Goal: Transaction & Acquisition: Purchase product/service

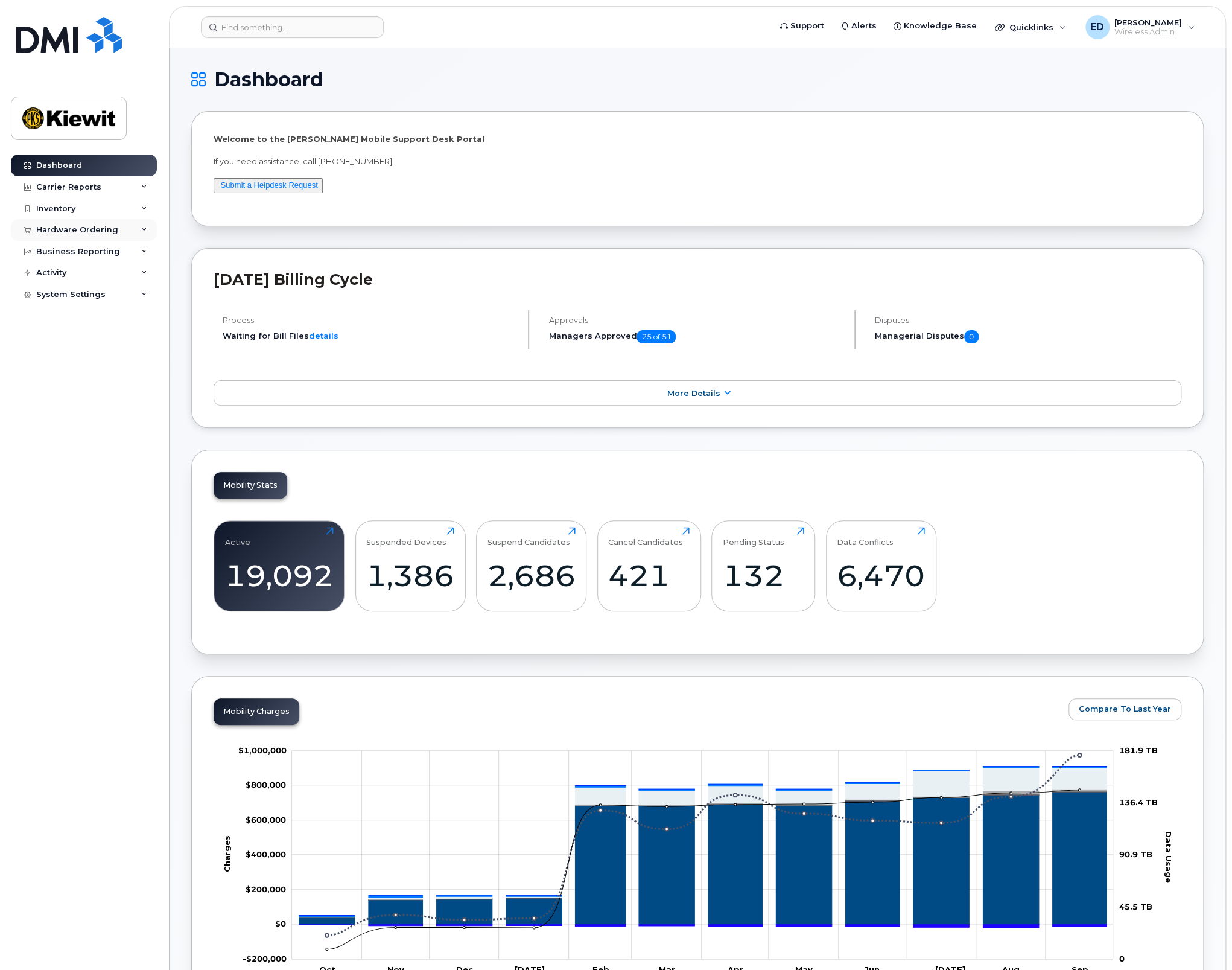
click at [118, 231] on div "Hardware Ordering" at bounding box center [84, 230] width 146 height 22
click at [103, 254] on link "Overview" at bounding box center [95, 252] width 125 height 23
click at [54, 277] on div "Orders" at bounding box center [56, 275] width 29 height 11
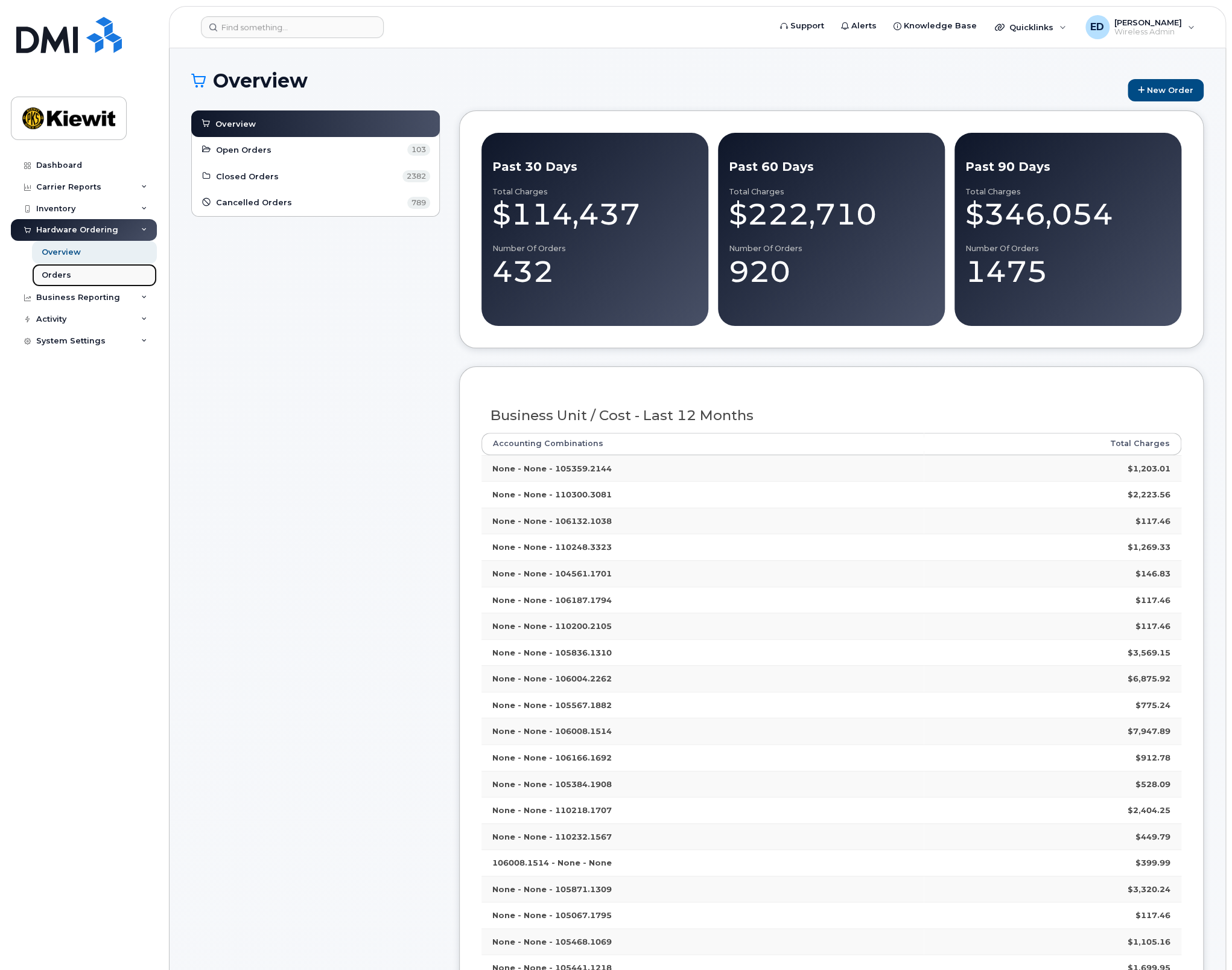
click at [61, 272] on div "Orders" at bounding box center [56, 275] width 29 height 11
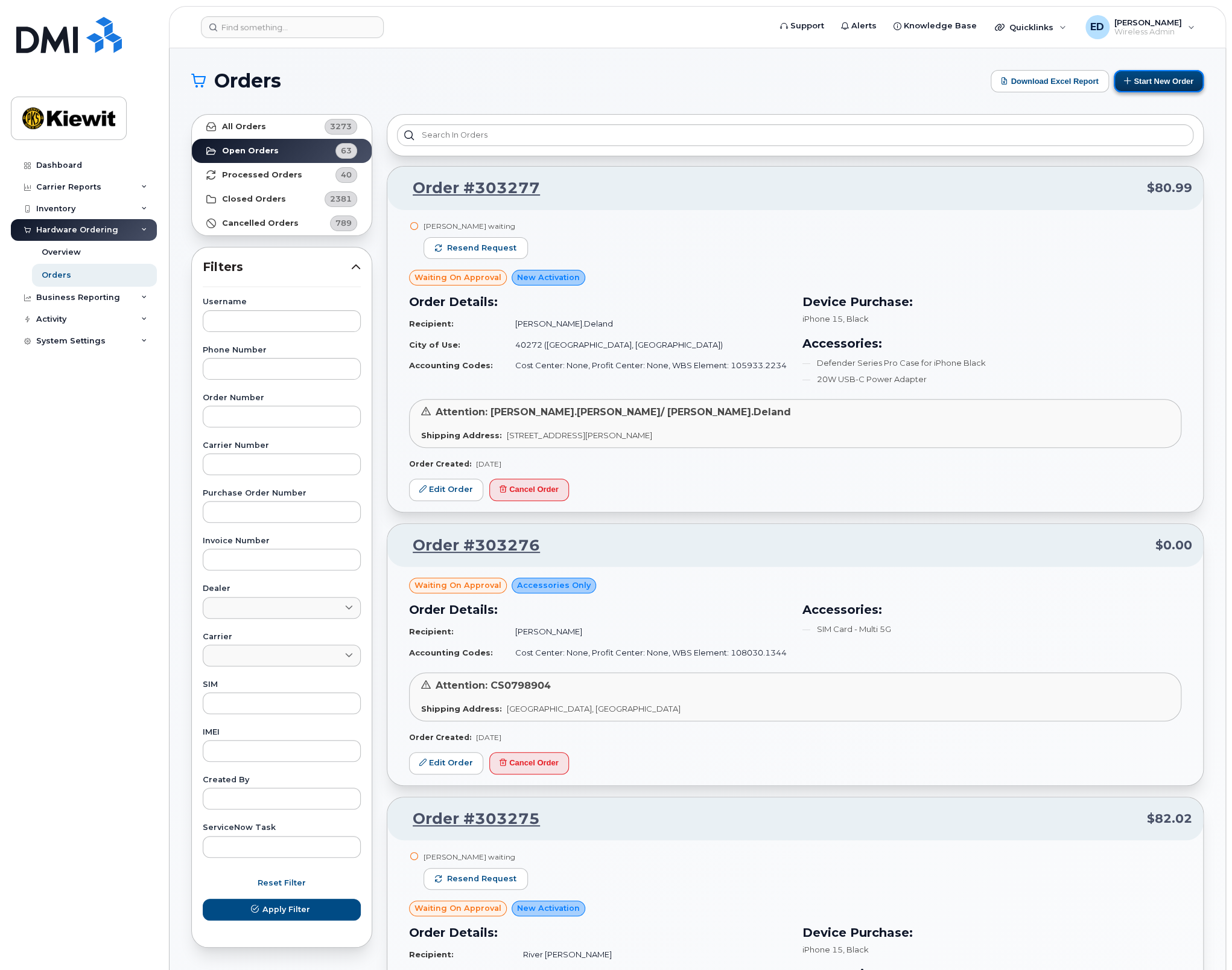
click at [1155, 79] on button "Start New Order" at bounding box center [1158, 81] width 90 height 22
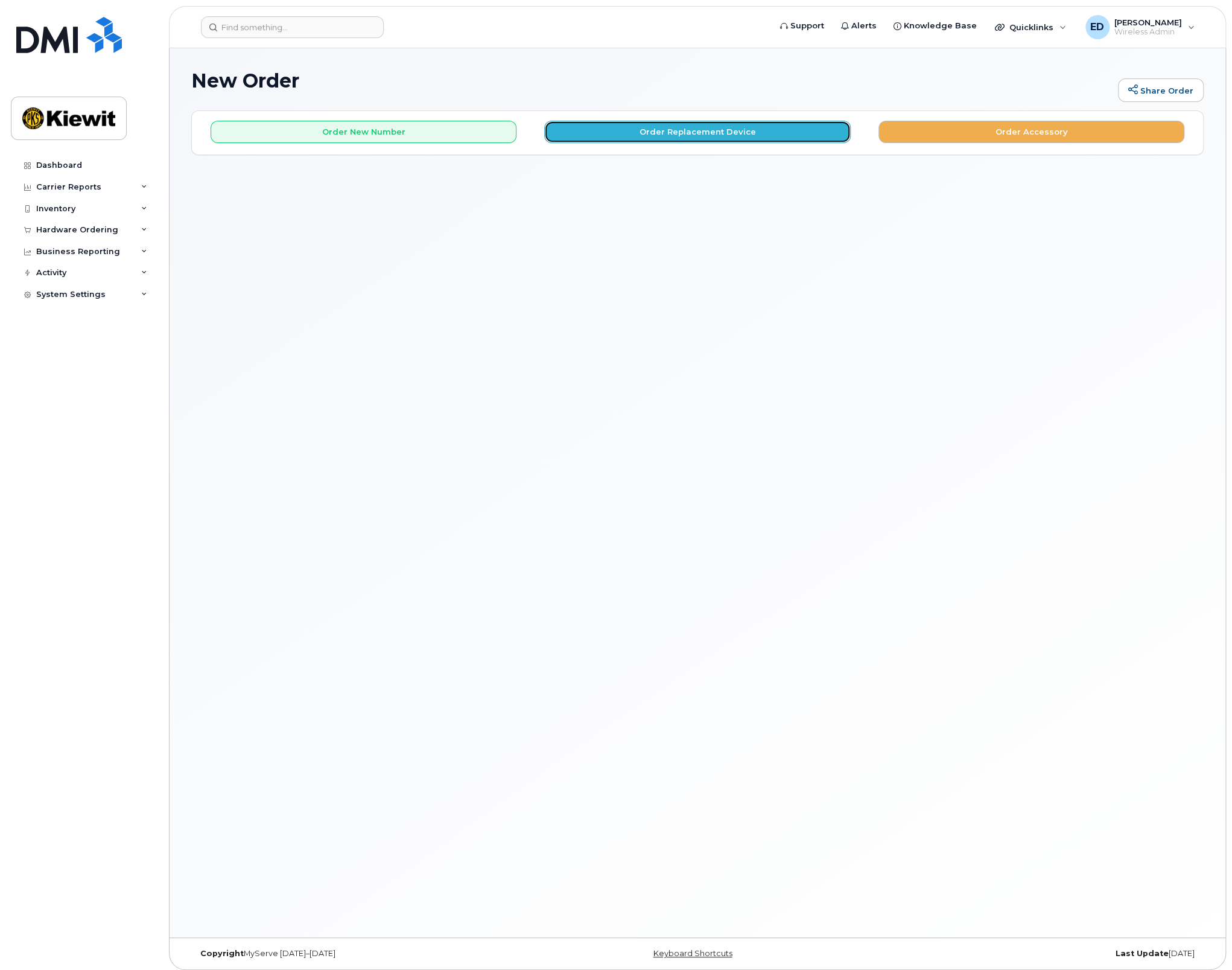
click at [638, 134] on button "Order Replacement Device" at bounding box center [697, 132] width 306 height 22
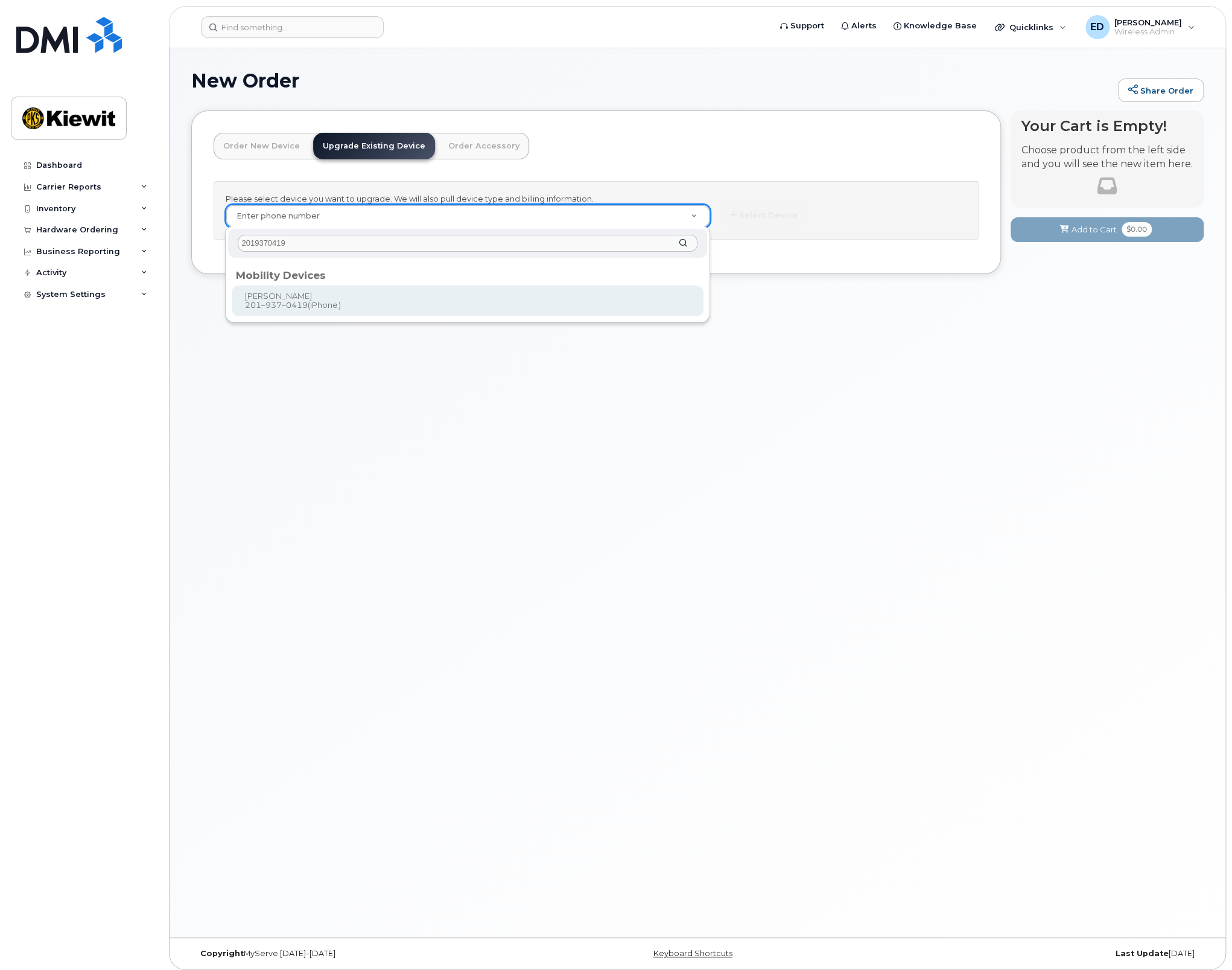
type input "2019370419"
type input "1164843"
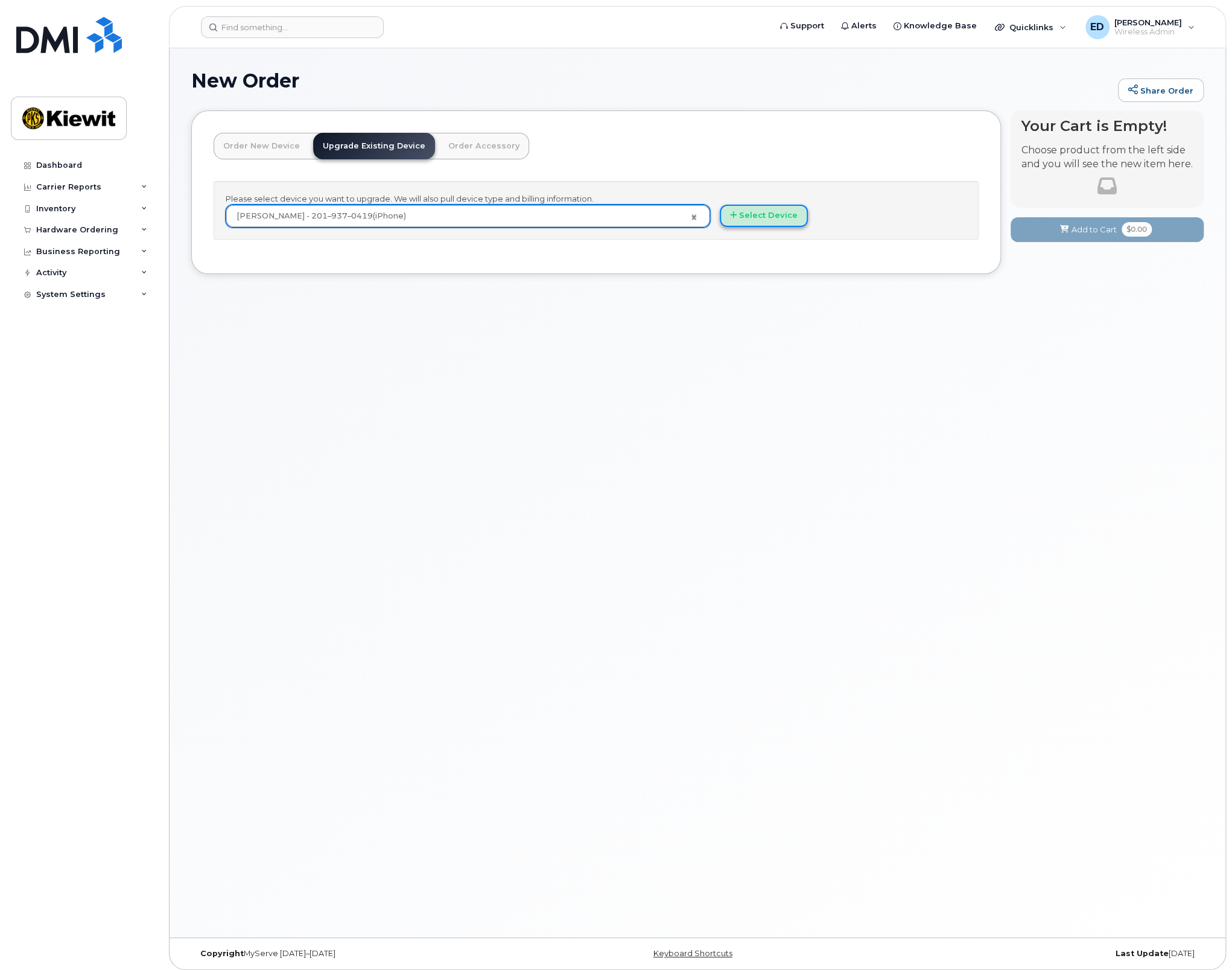
click at [744, 212] on button "Select Device" at bounding box center [764, 215] width 88 height 22
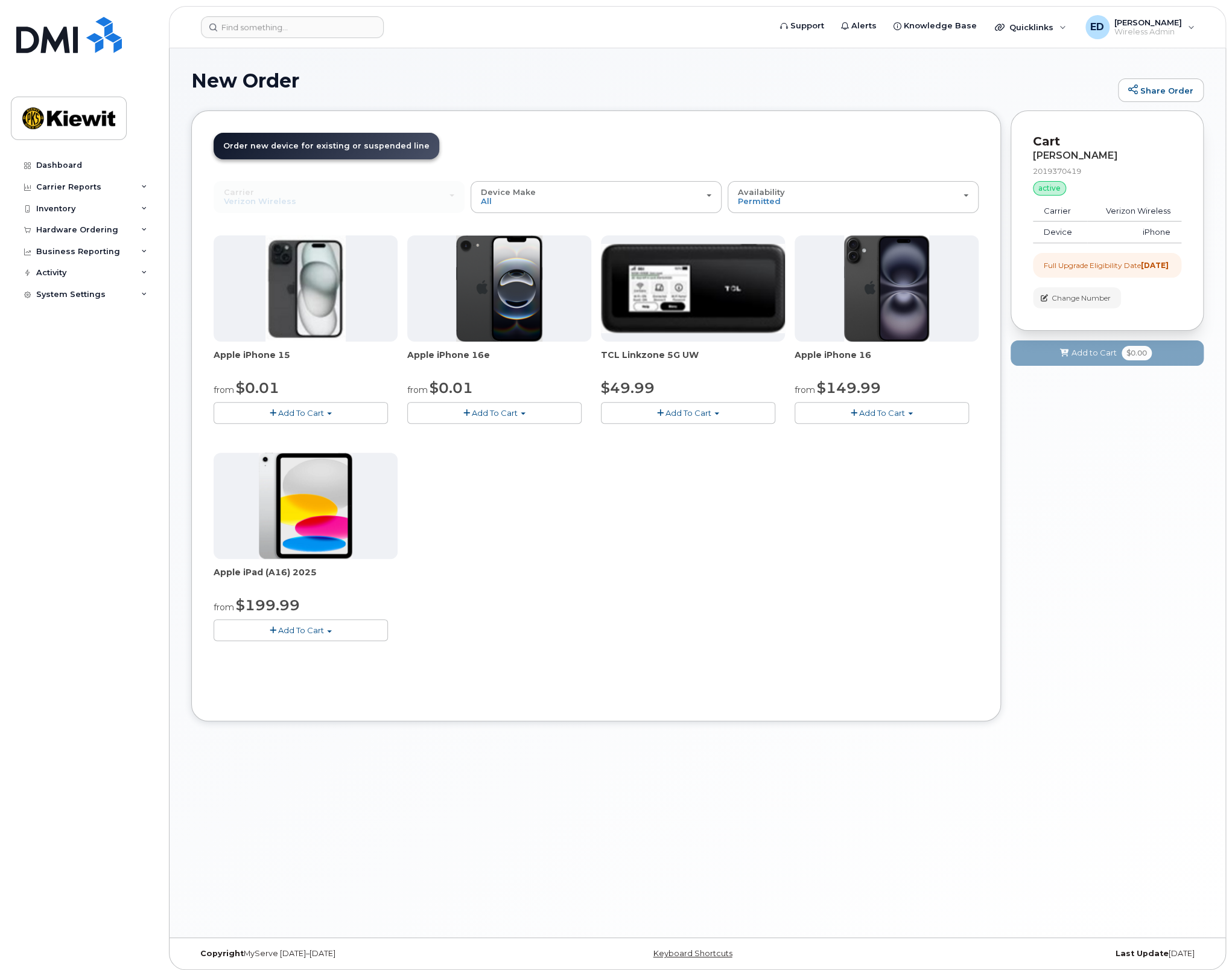
click at [870, 417] on button "Add To Cart" at bounding box center [881, 412] width 174 height 21
click at [874, 450] on link "$149.99 - 2 Year Upgrade (128GB)" at bounding box center [879, 450] width 162 height 15
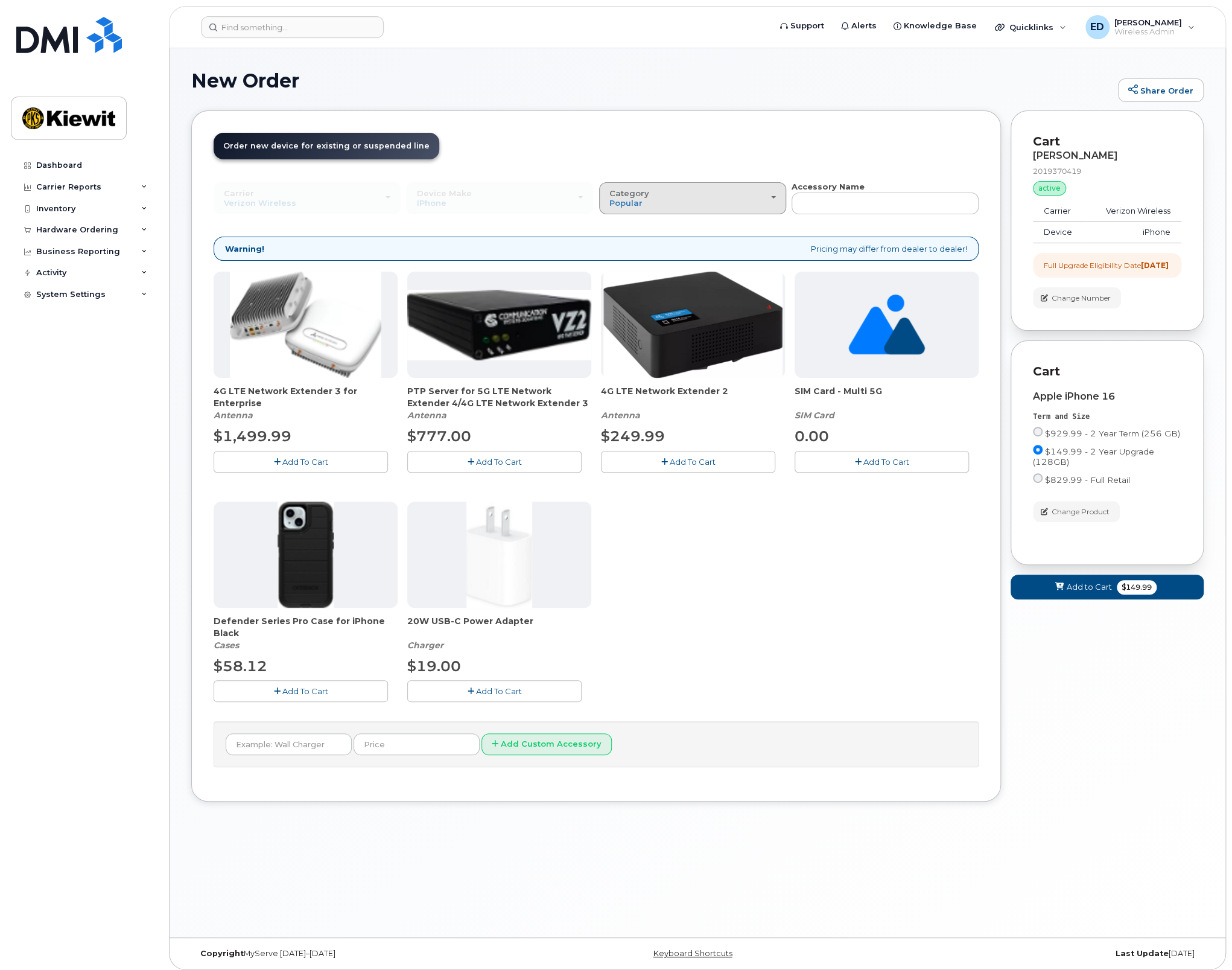
click at [754, 192] on div "Category Popular" at bounding box center [692, 198] width 167 height 19
click at [676, 680] on div "4G LTE Network Extender 3 for Enterprise Antenna $1,499.99 Add To Cart PTP Serv…" at bounding box center [596, 496] width 765 height 449
click at [536, 689] on button "Add To Cart" at bounding box center [494, 690] width 174 height 21
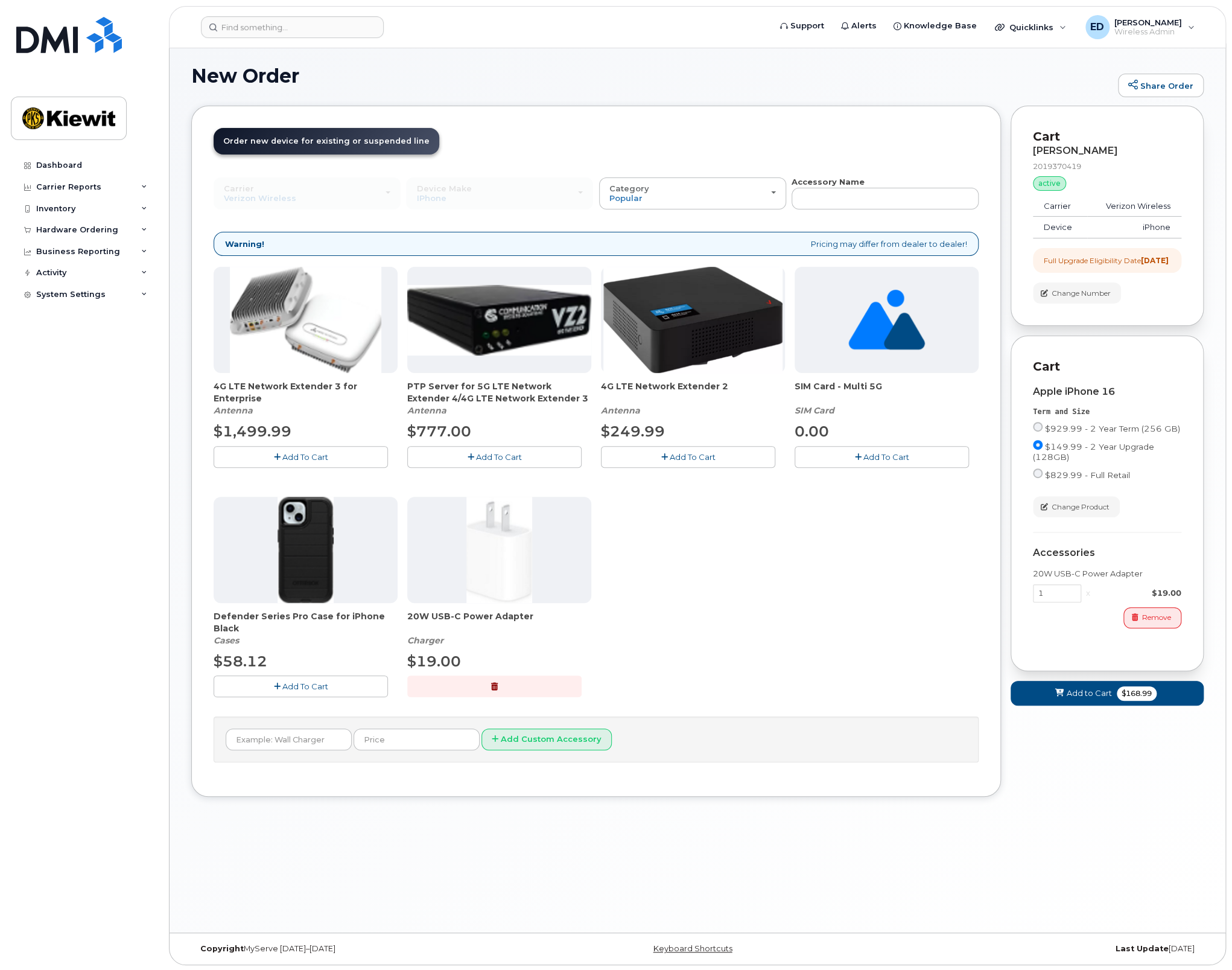
scroll to position [6, 0]
click at [1107, 698] on span "Add to Cart" at bounding box center [1089, 693] width 45 height 12
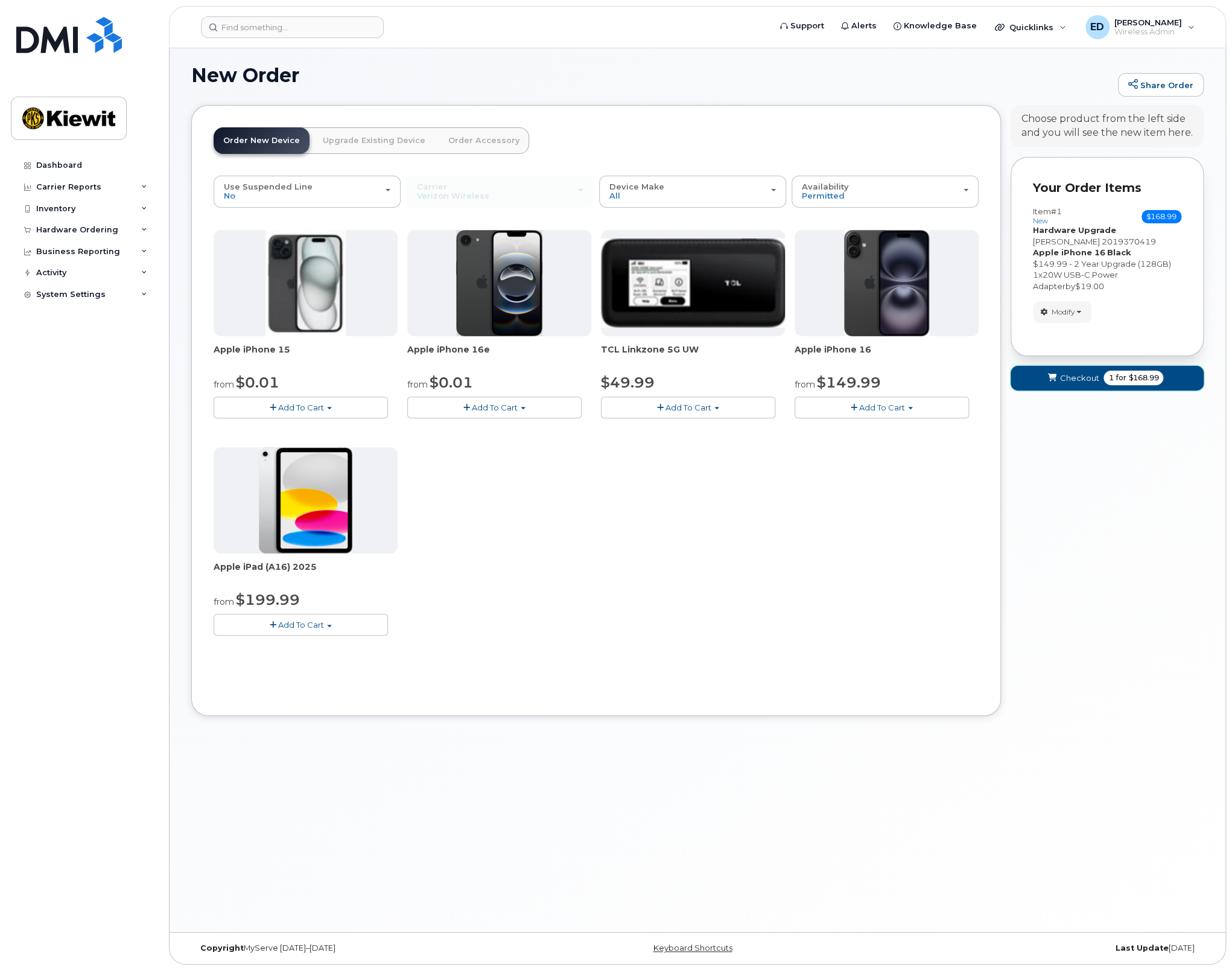
click at [1091, 378] on span "Checkout" at bounding box center [1078, 378] width 39 height 12
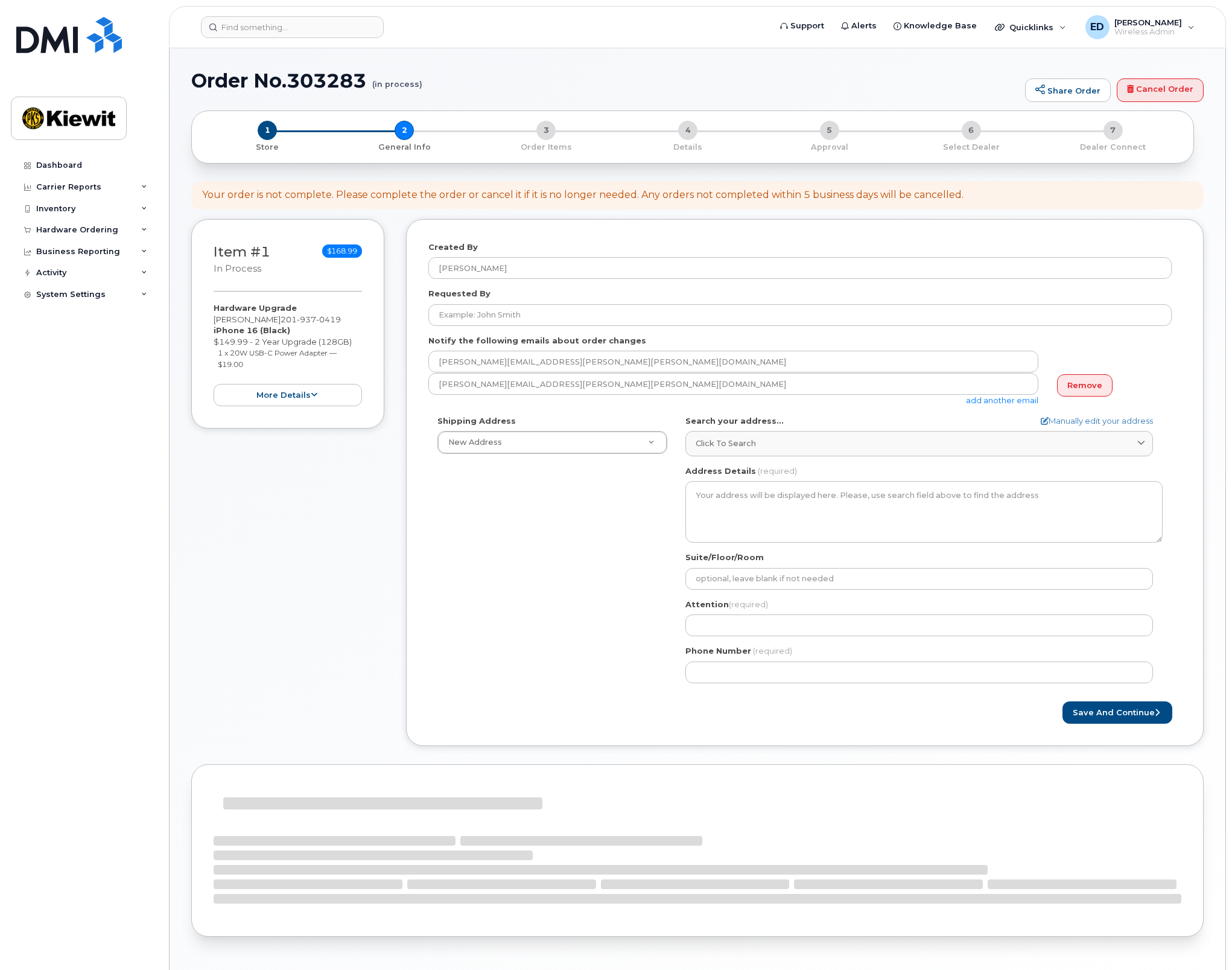
select select
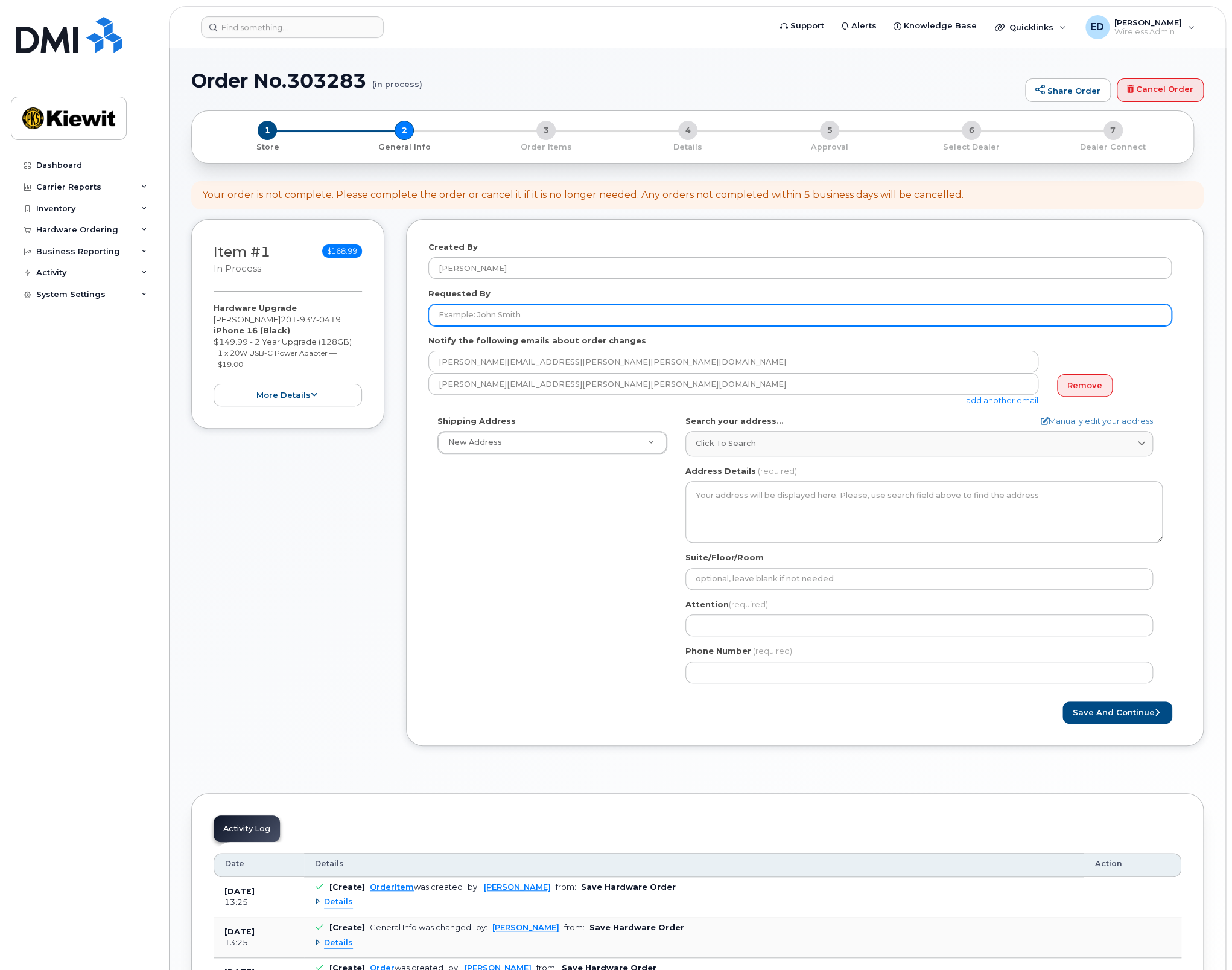
click at [528, 309] on input "Requested By" at bounding box center [800, 315] width 743 height 22
type input "[PERSON_NAME]"
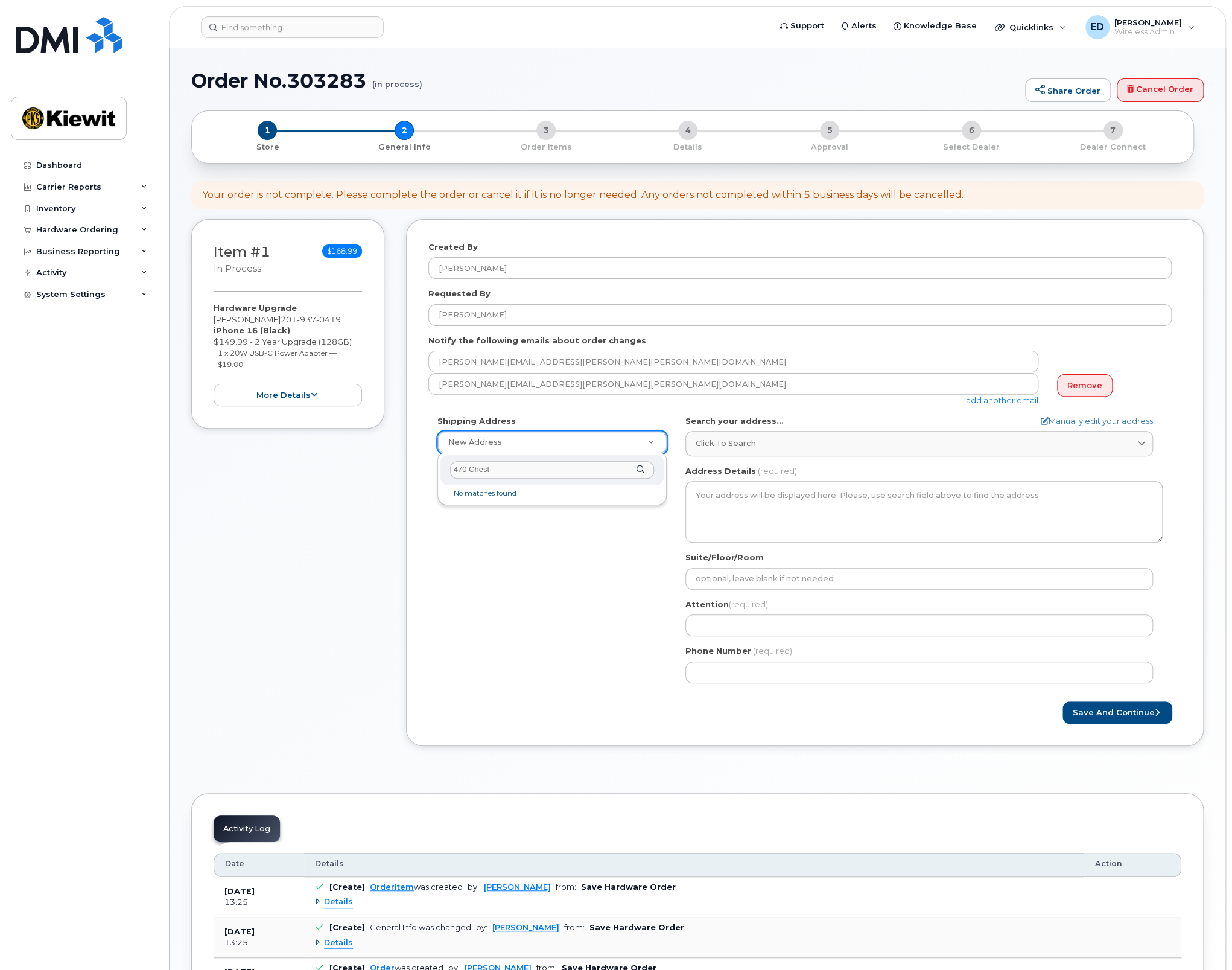
click at [498, 463] on input "470 Chest" at bounding box center [552, 470] width 204 height 17
type input "470 Chestnut Ridge Road, Woodcliff Lake, NJ 07677"
drag, startPoint x: 593, startPoint y: 527, endPoint x: 600, endPoint y: 527, distance: 7.0
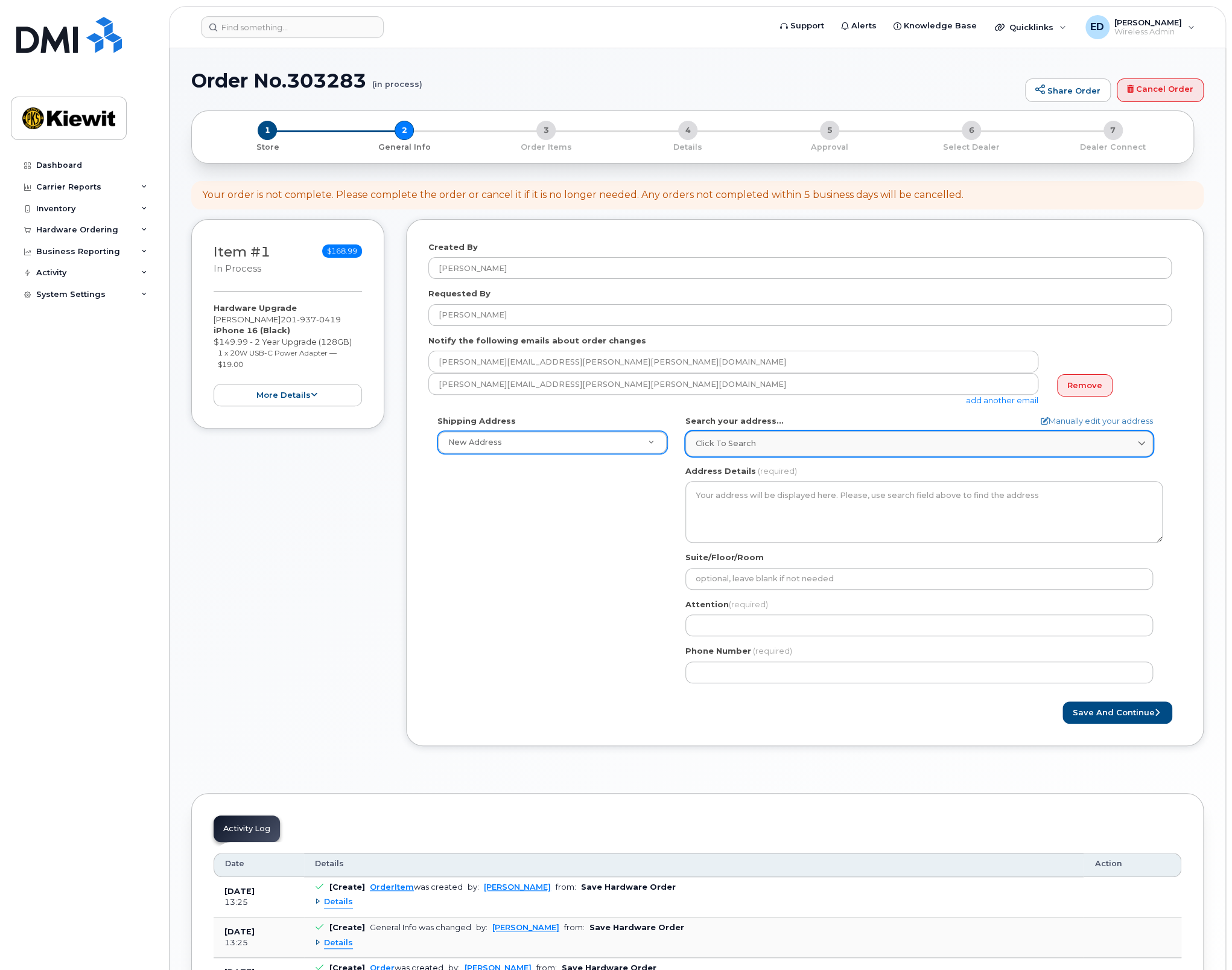
click at [749, 440] on span "Click to search" at bounding box center [726, 443] width 60 height 12
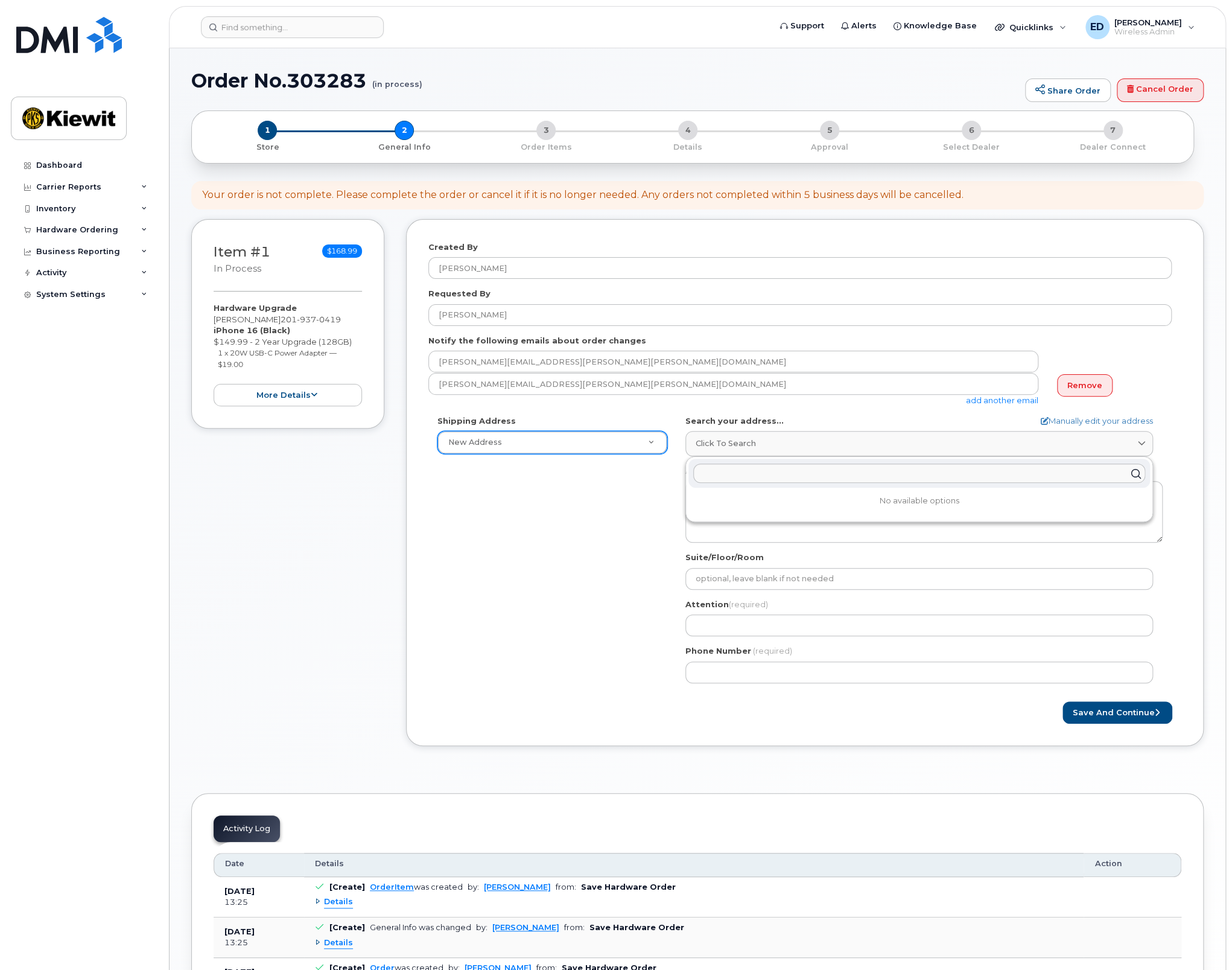
click at [621, 496] on div "Shipping Address New Address New Address AB Search your address... Manually edi…" at bounding box center [800, 554] width 743 height 277
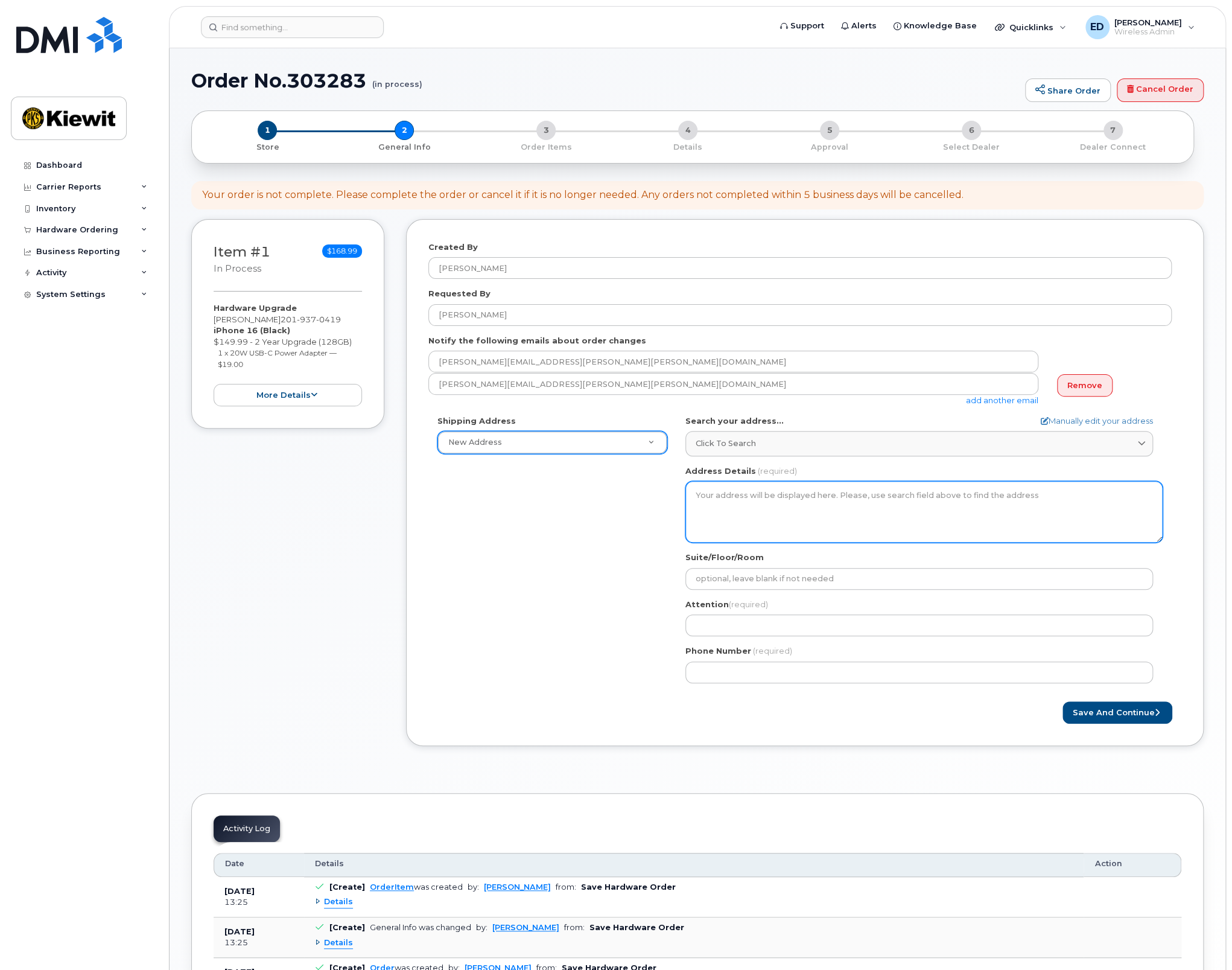
click at [737, 504] on textarea "Address Details" at bounding box center [924, 512] width 477 height 61
click at [724, 491] on textarea "Address Details" at bounding box center [924, 512] width 477 height 61
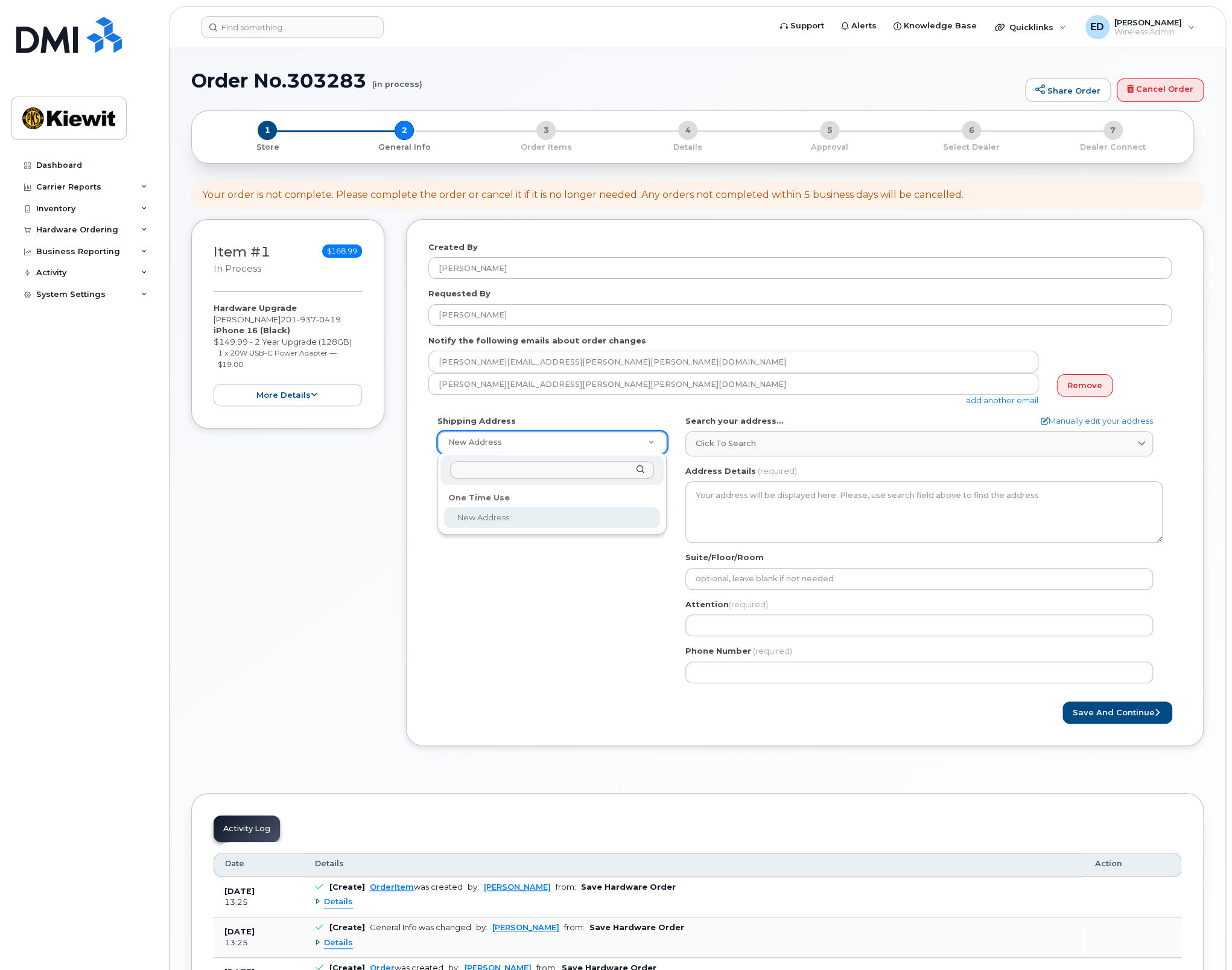
click at [592, 477] on input "text" at bounding box center [552, 470] width 204 height 17
click at [639, 470] on div at bounding box center [552, 470] width 224 height 29
select select
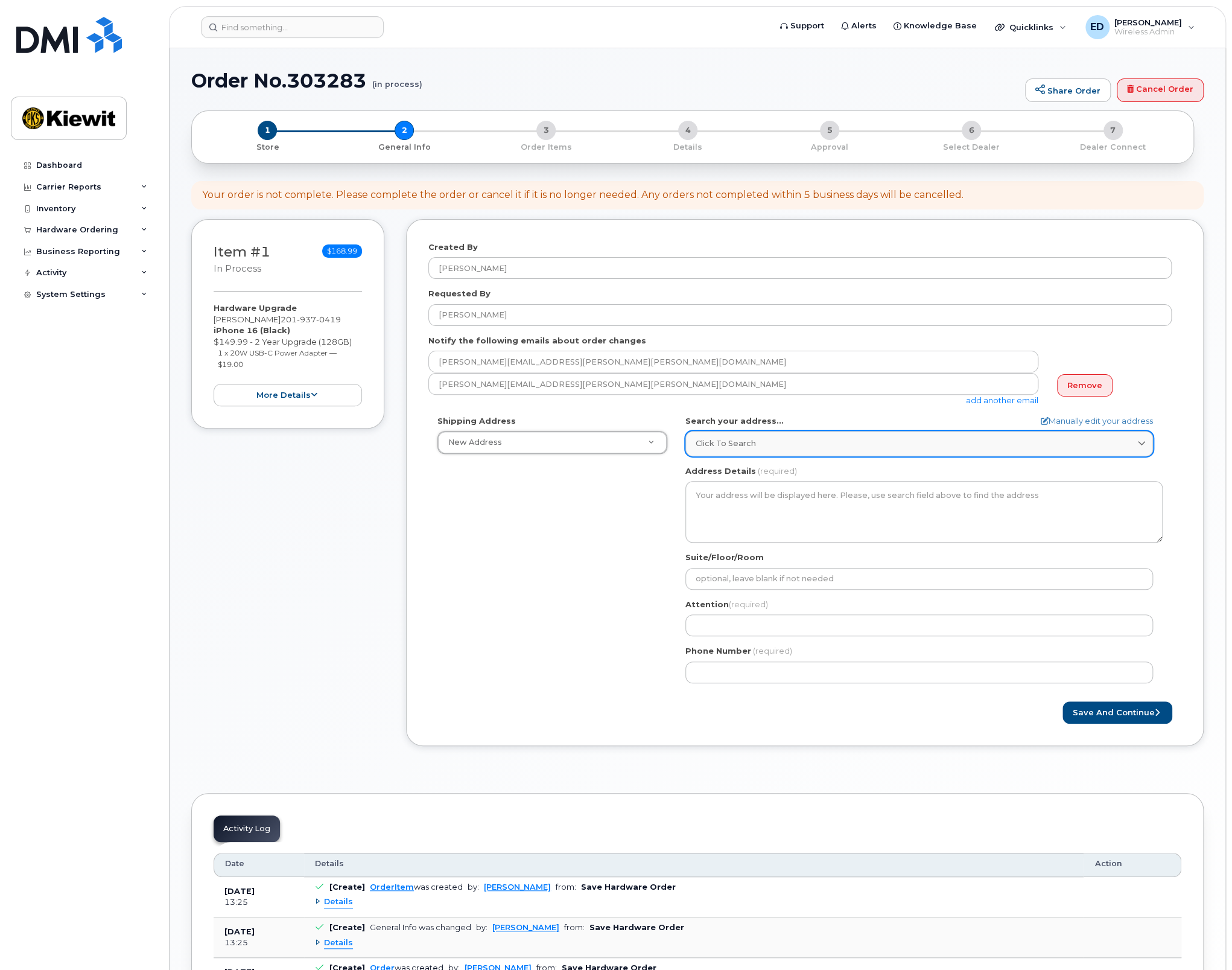
click at [791, 451] on link "Click to search" at bounding box center [919, 443] width 468 height 25
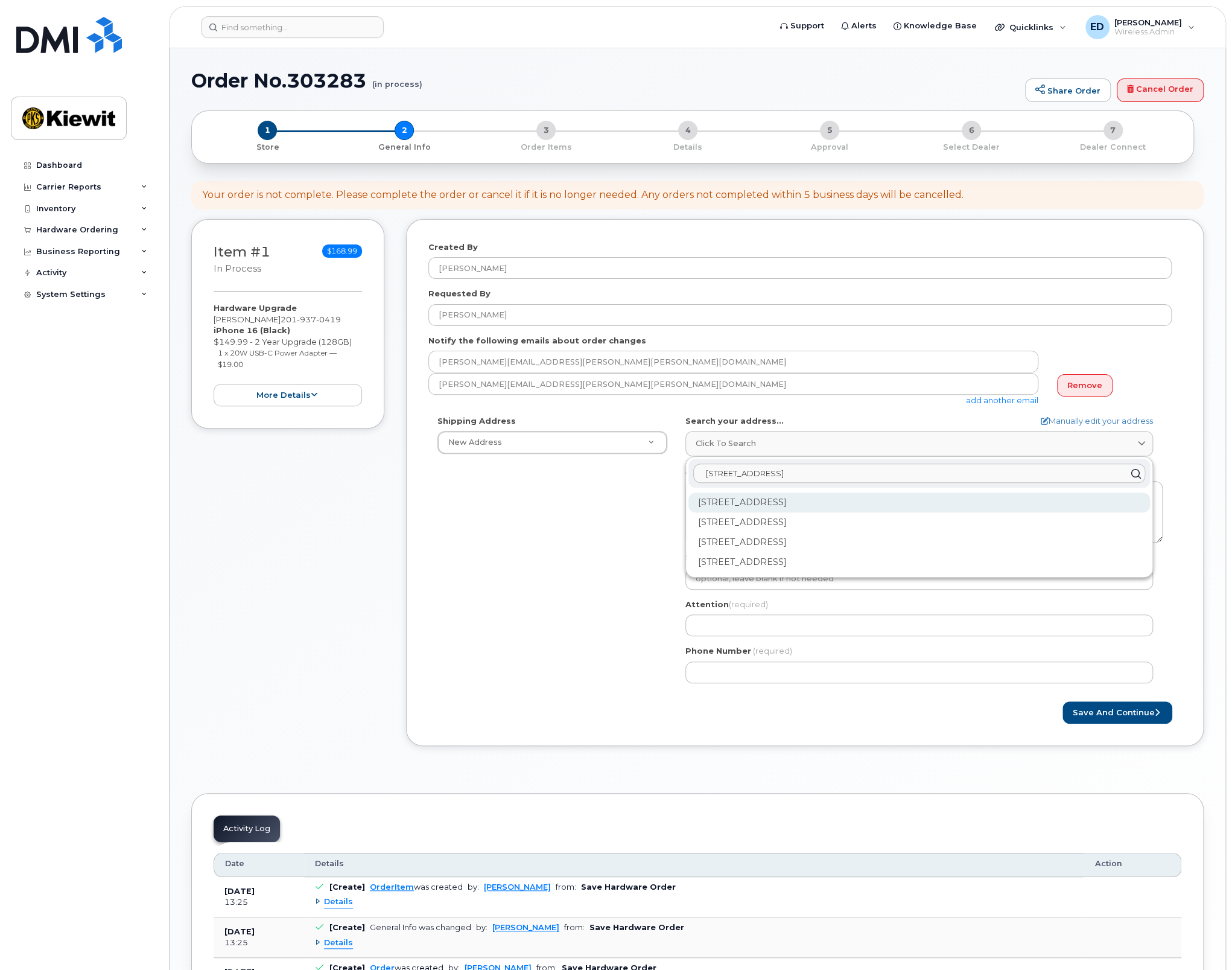
type input "470 Chestnut Ridge Road"
click at [736, 504] on div "470 Chestnut Ridge Rd Woodcliff Lake NJ 07677" at bounding box center [919, 502] width 462 height 20
click at [756, 506] on div "Kiwit 470 Chestnut Ridge Rd Ste 1 Woodcliff Lake NJ 07677-7730" at bounding box center [919, 502] width 462 height 20
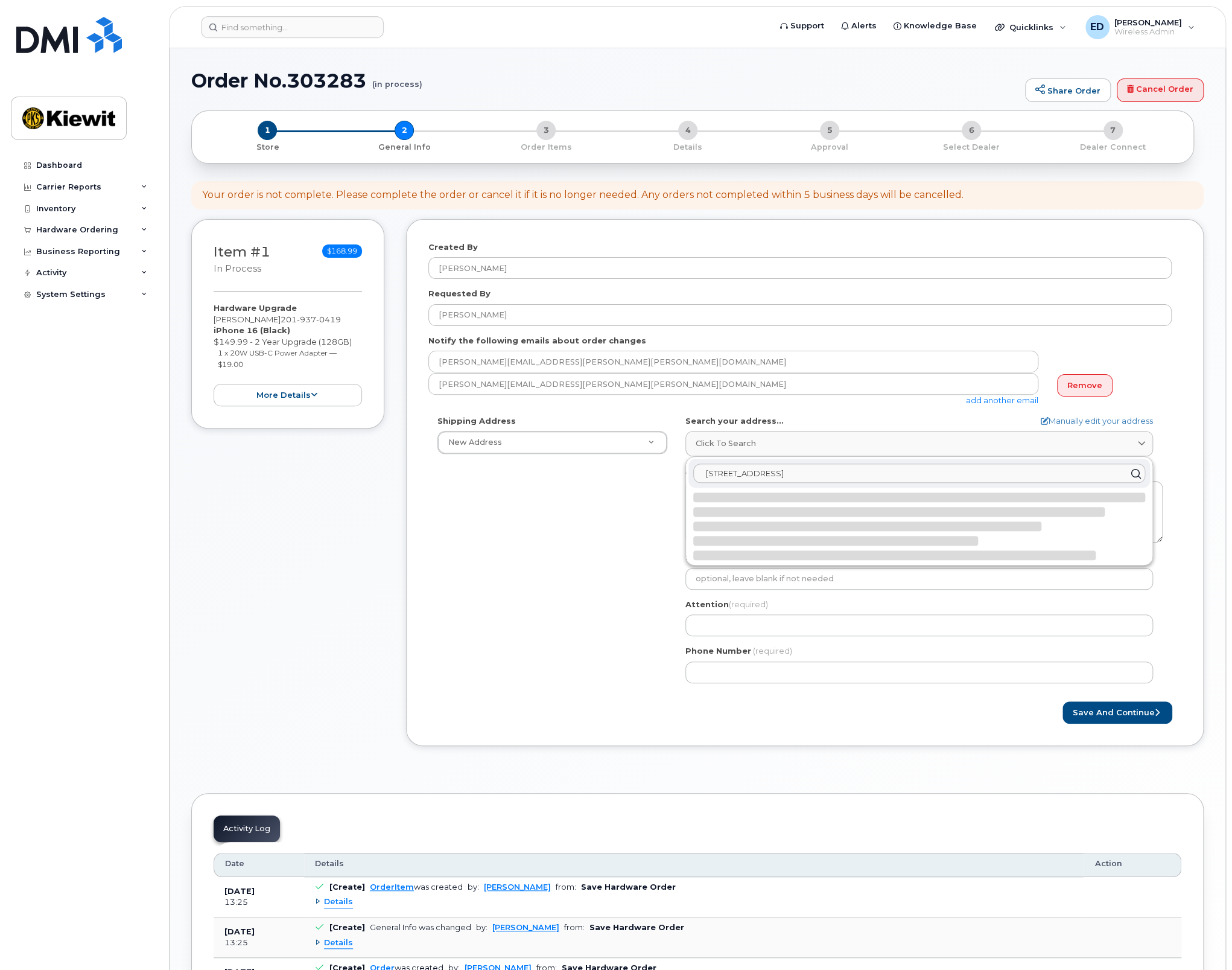
select select
type textarea "Kiwit 470 Chestnut Ridge Rd Ste 1 WOODCLIFF LAKE NJ 07677-7730 UNITED STATES"
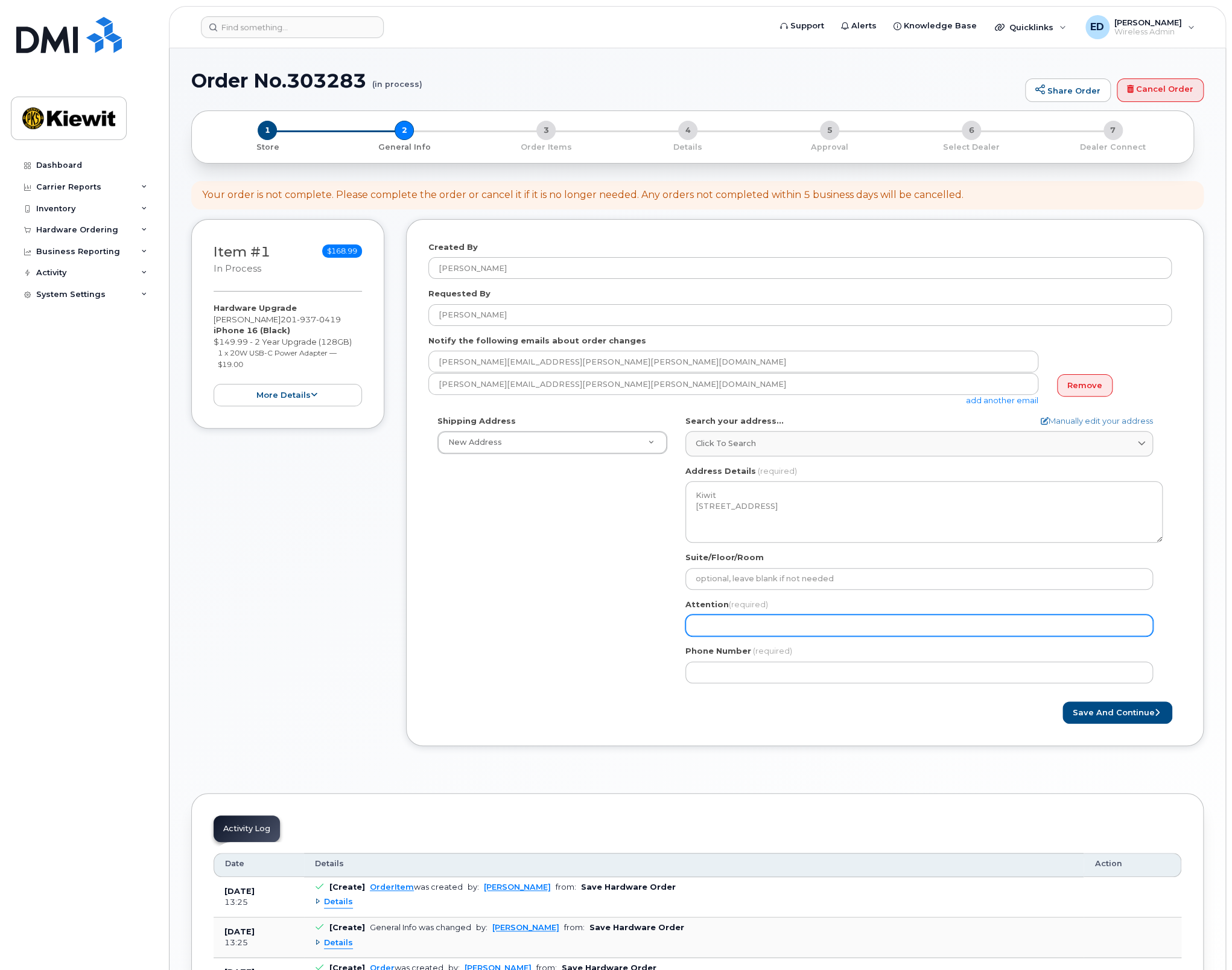
click at [711, 616] on input "Attention (required)" at bounding box center [919, 625] width 468 height 22
select select
type input "E"
select select
type input "Er"
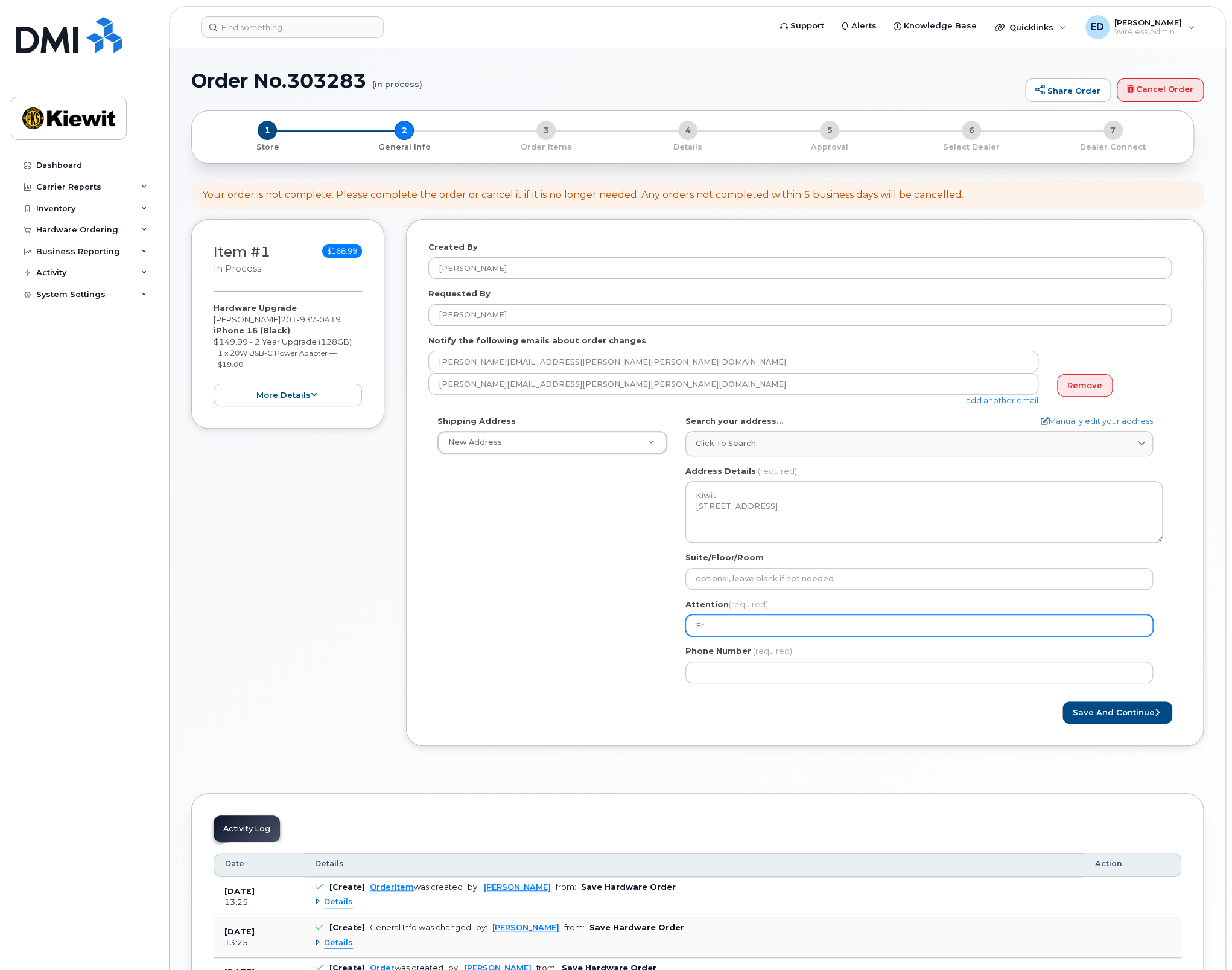
select select
type input "[PERSON_NAME]"
select select
type input "[PERSON_NAME]"
select select
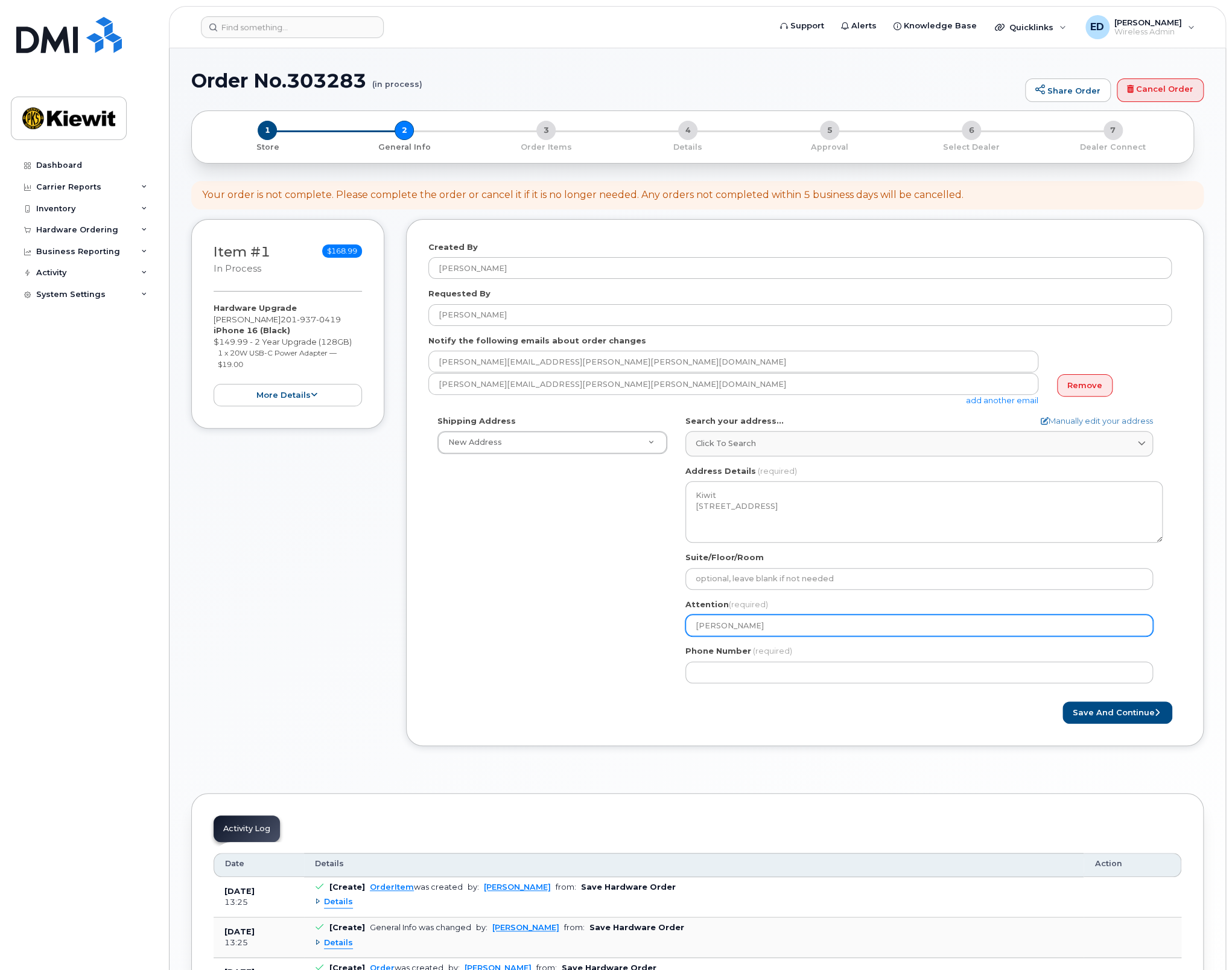
type input "[PERSON_NAME]"
select select
type input "[PERSON_NAME]"
select select
type input "[PERSON_NAME]"
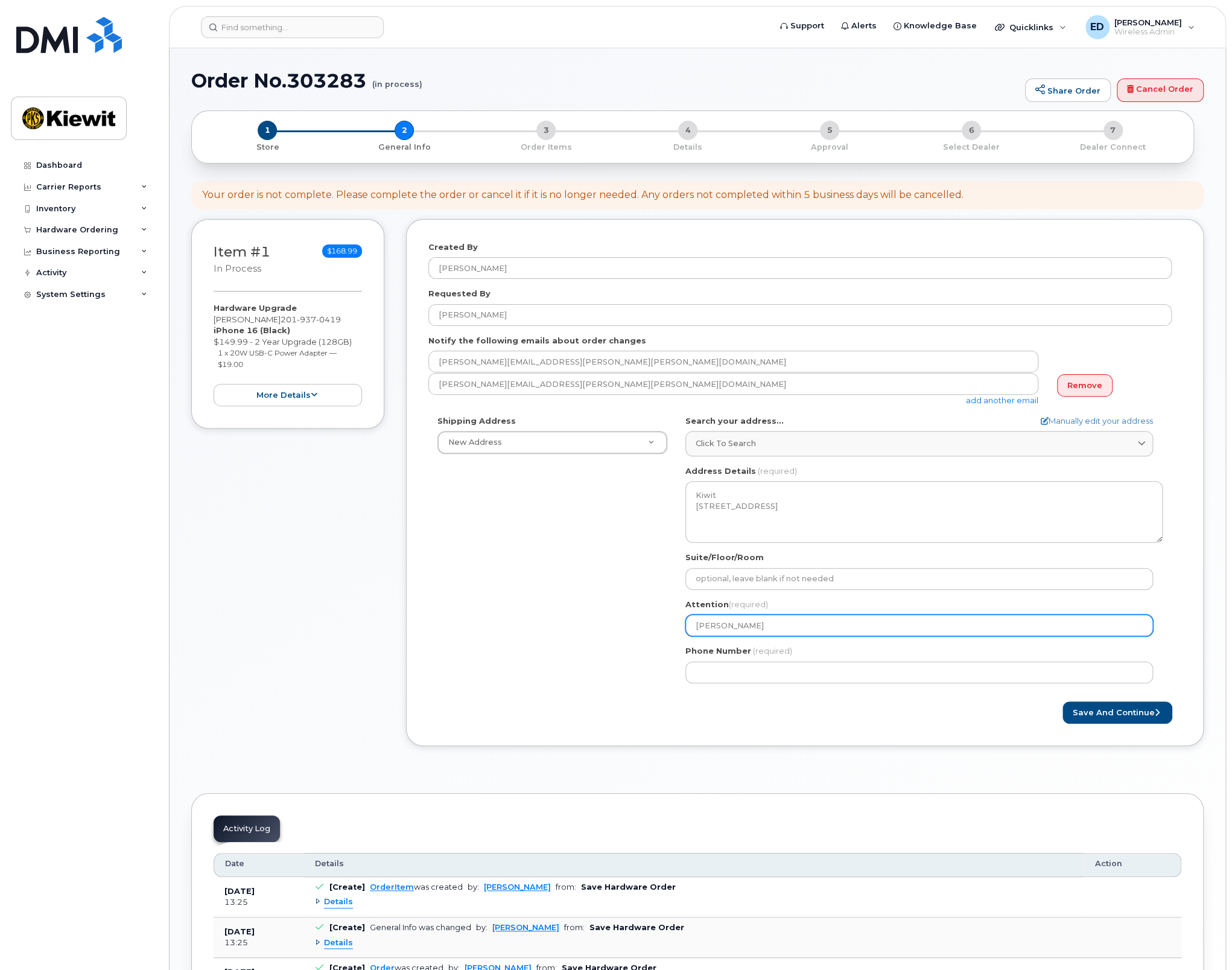
select select
type input "[PERSON_NAME]"
select select
type input "[PERSON_NAME]"
select select
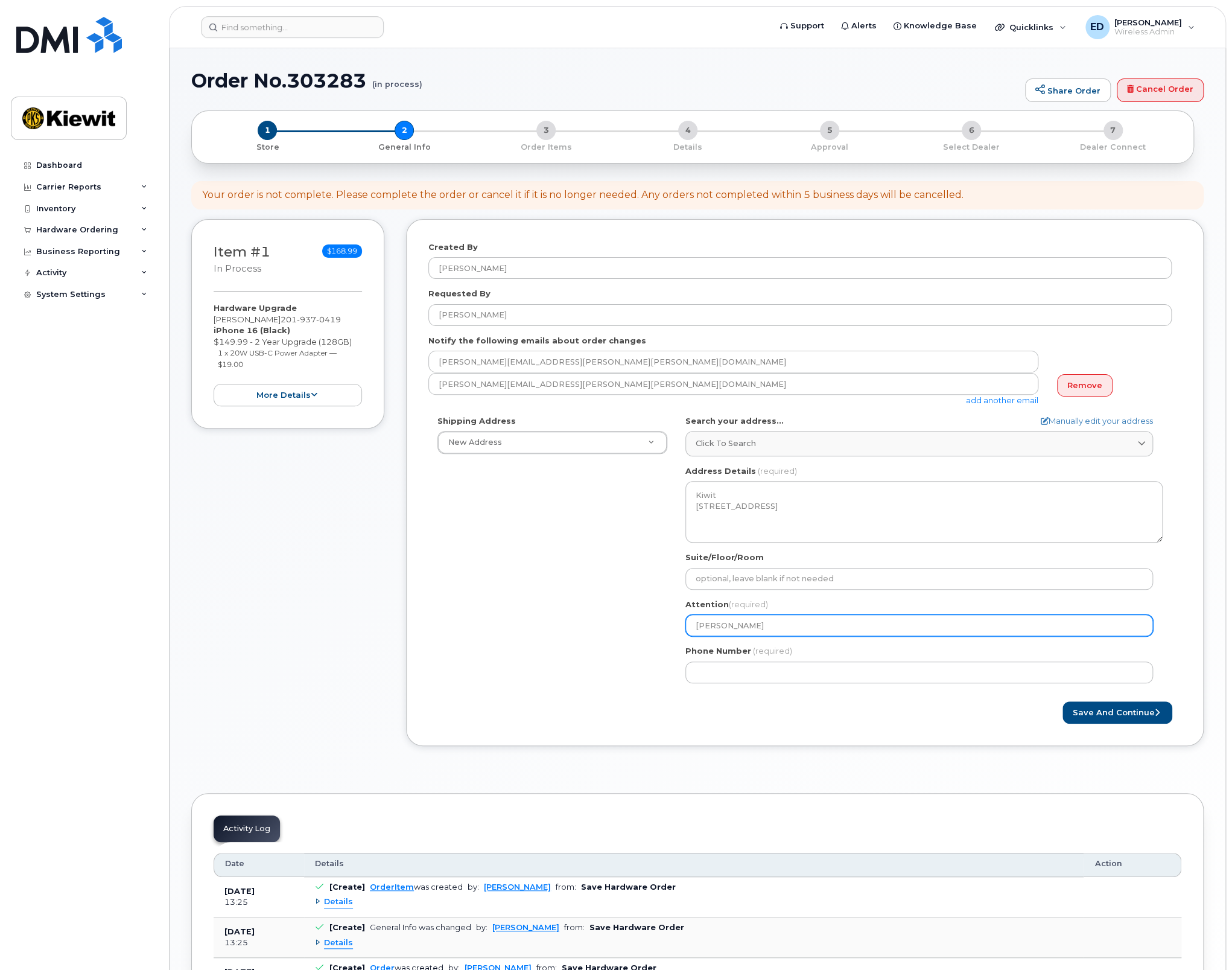
type input "[PERSON_NAME]"
select select
type input "Erik Devonsh"
select select
type input "Erik Devonshu"
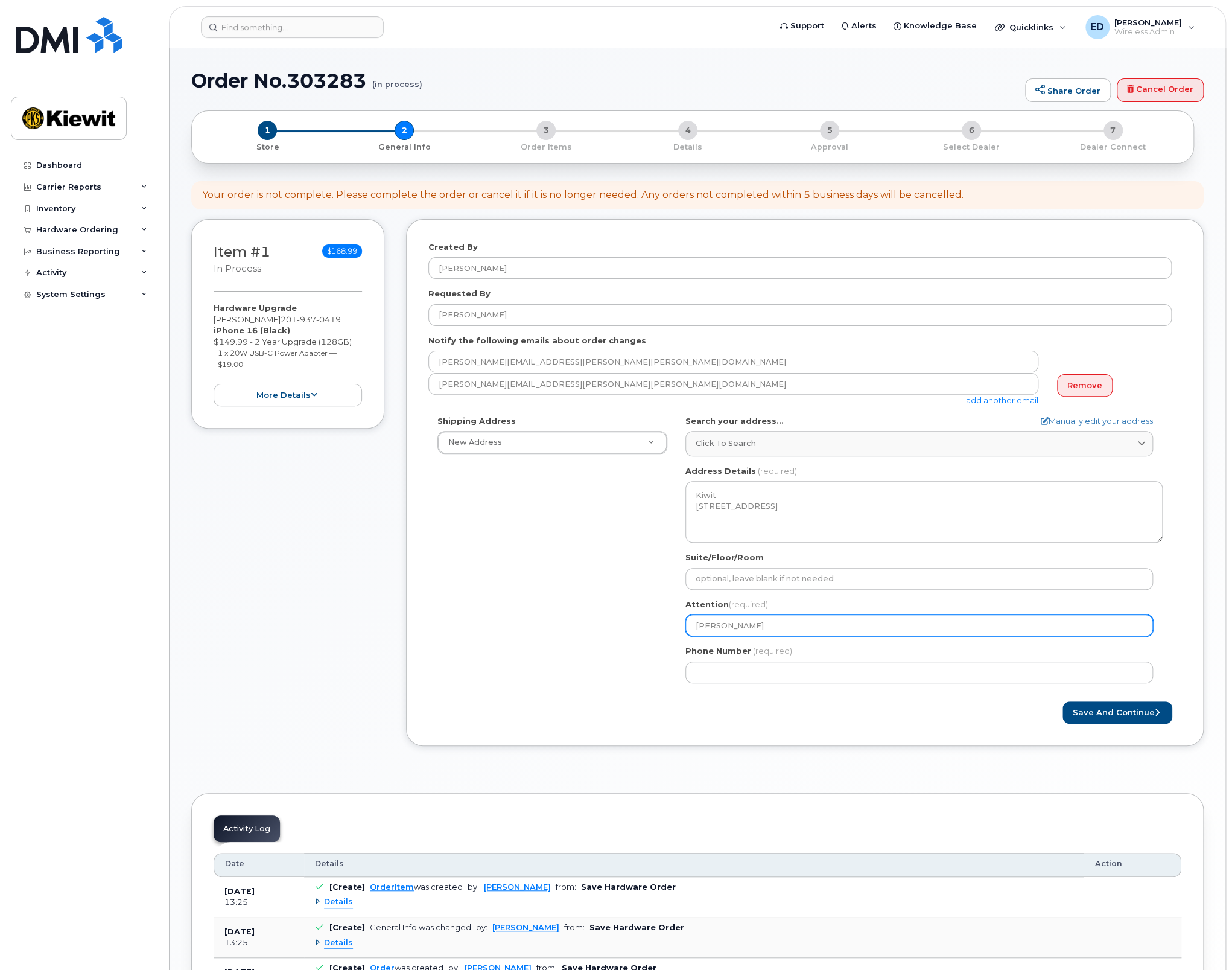
select select
type input "[PERSON_NAME]"
type input "201937041"
select select
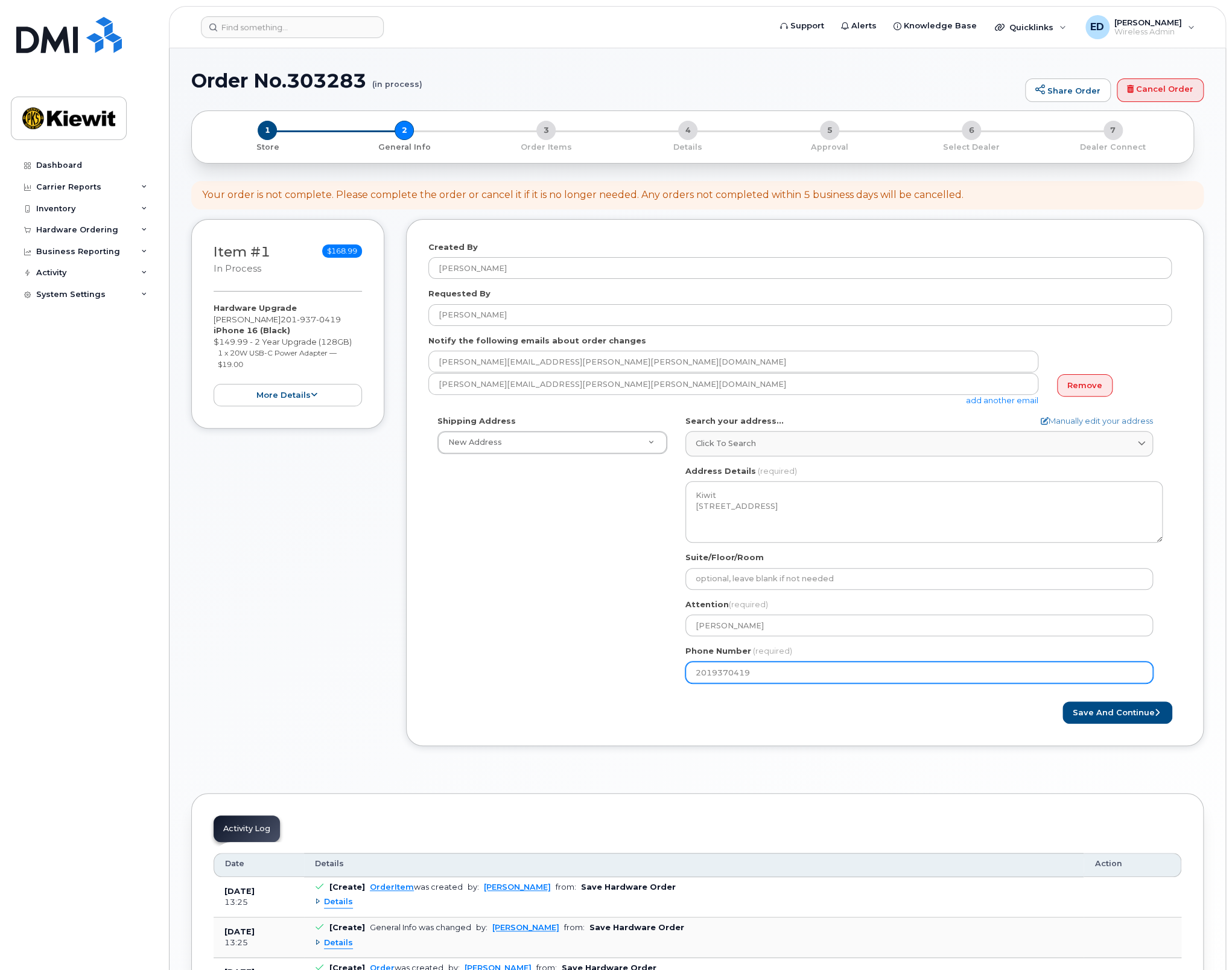
type input "2019370419"
click at [486, 663] on div "Shipping Address New Address New Address NJ Woodcliff Lake Search your address.…" at bounding box center [800, 554] width 743 height 277
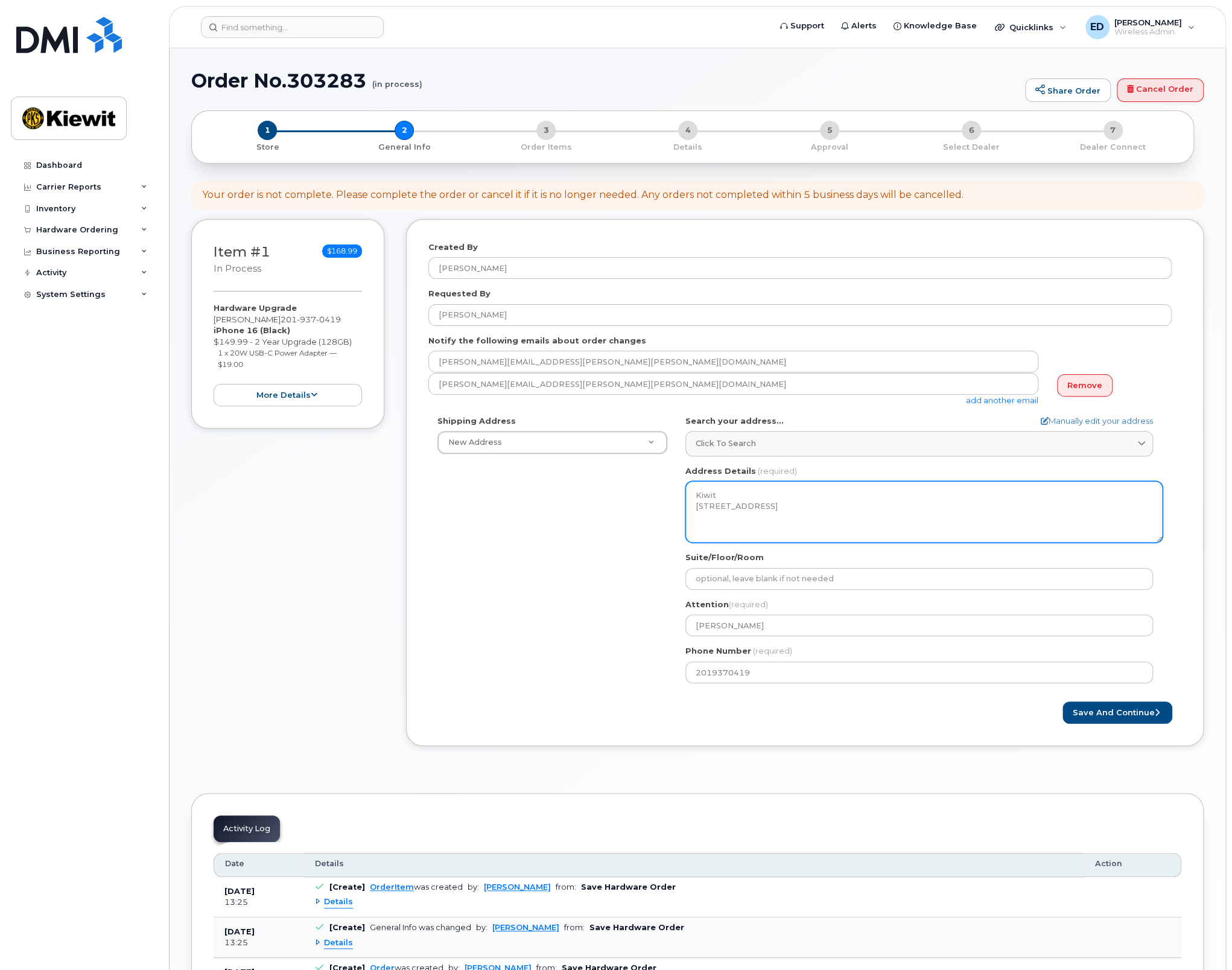
click at [731, 489] on textarea "Kiwit 470 Chestnut Ridge Rd Ste 1 WOODCLIFF LAKE NJ 07677-7730 UNITED STATES" at bounding box center [924, 512] width 477 height 61
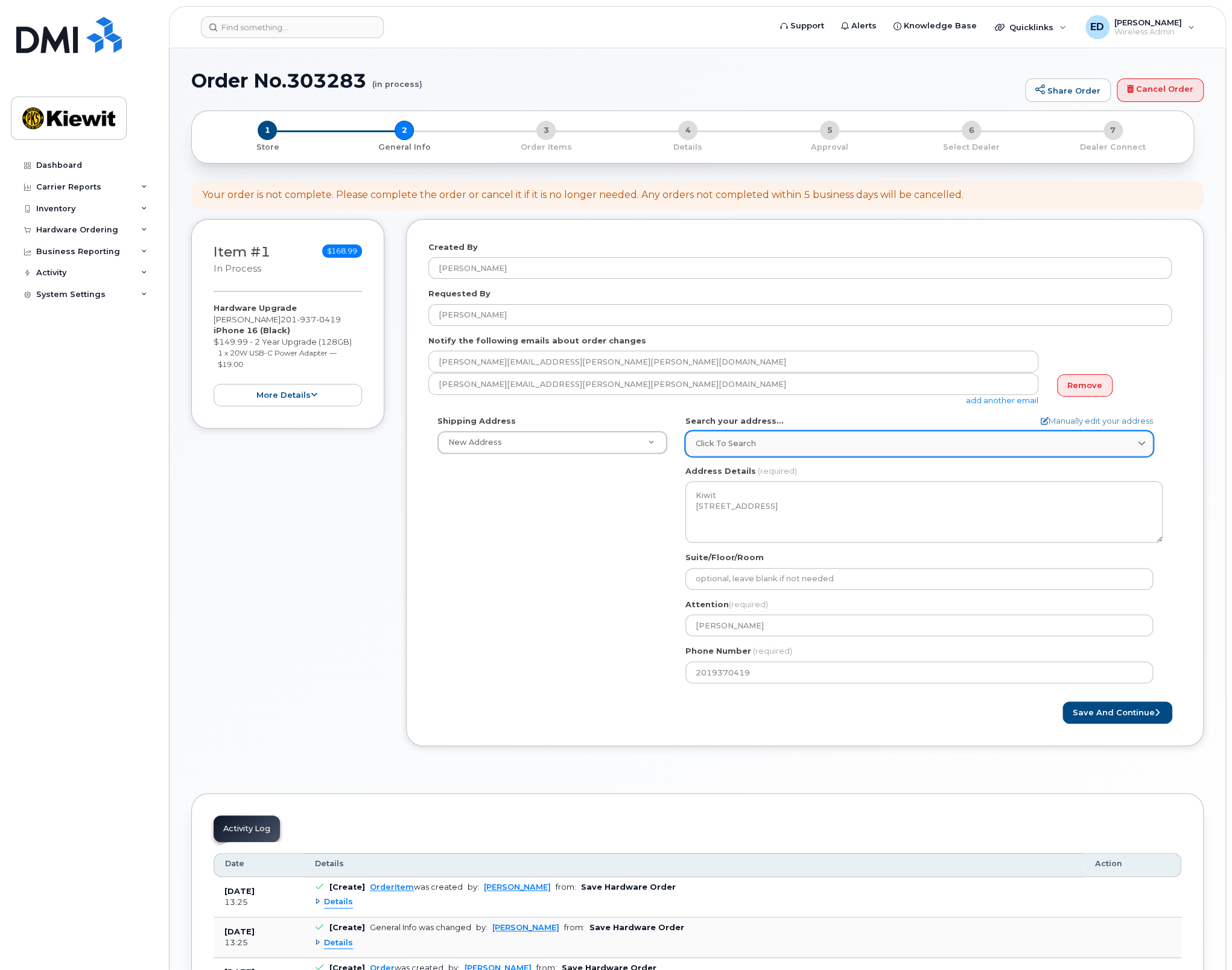
click at [765, 449] on div "Click to search" at bounding box center [919, 443] width 447 height 12
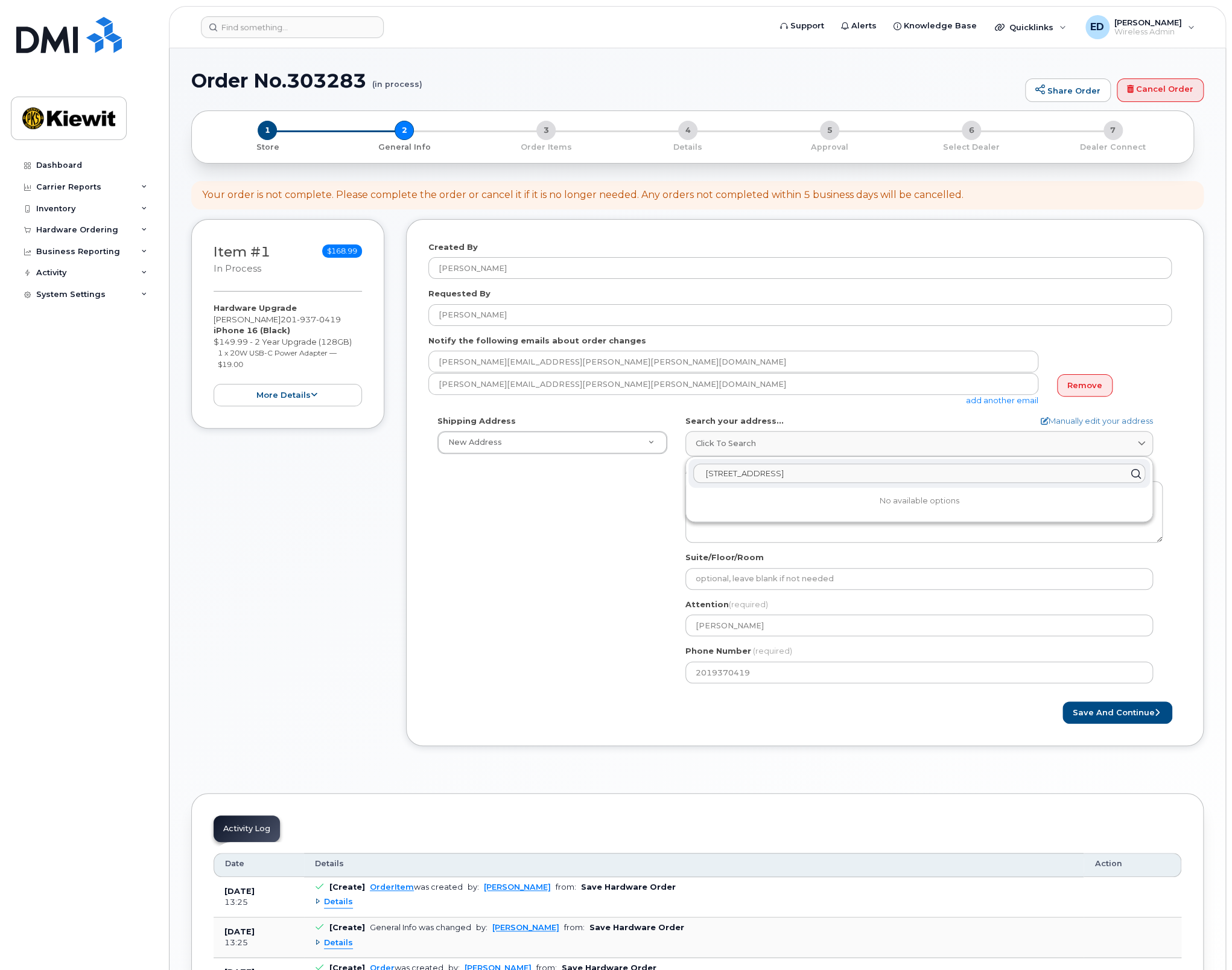
click at [810, 477] on input "470 Chestnut Ridge Road" at bounding box center [918, 473] width 452 height 19
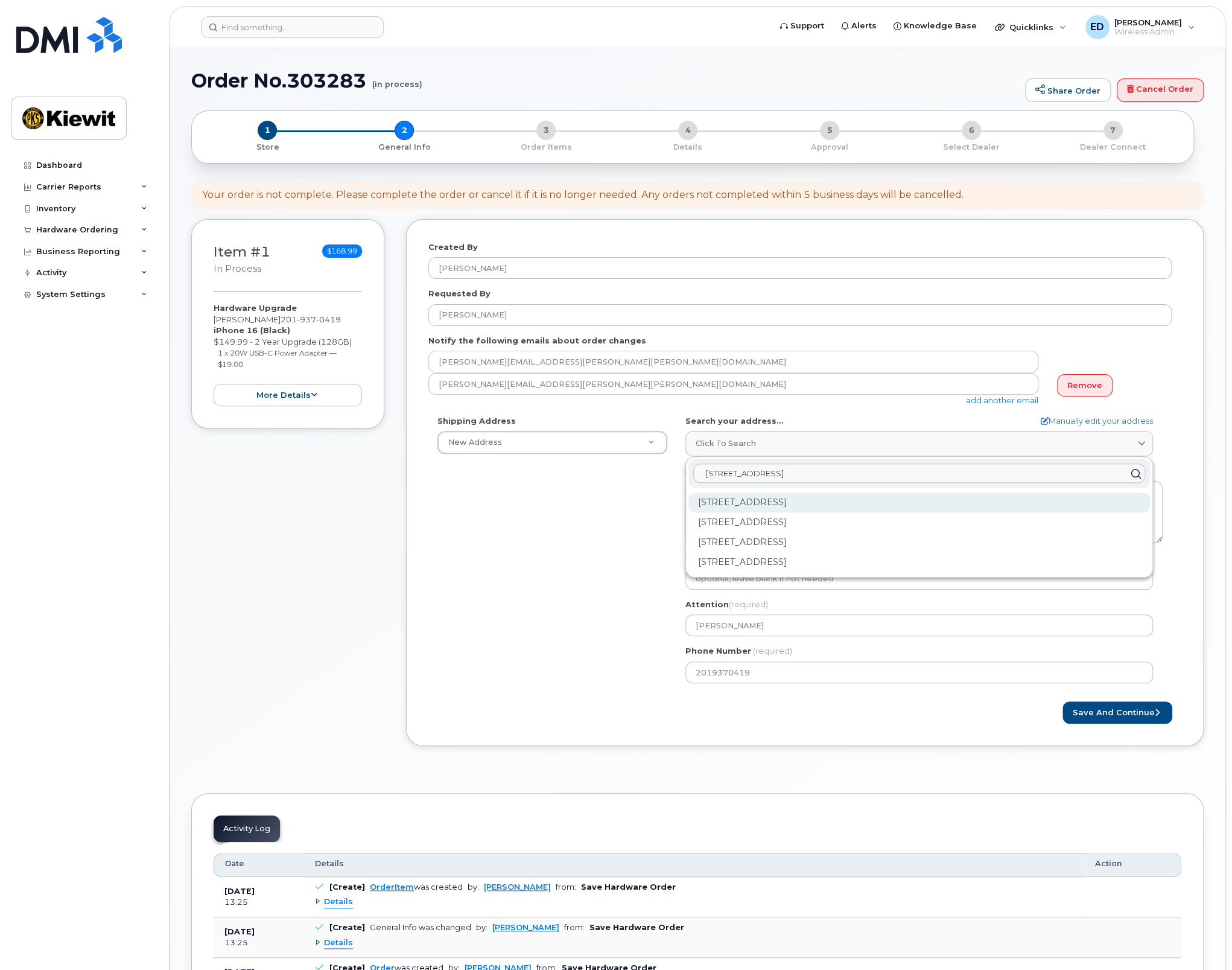
type input "470 Chestnut Ridge Road"
click at [810, 498] on div "470 Chestnut Ridge Rd Woodcliff Lake NJ 07677" at bounding box center [919, 502] width 462 height 20
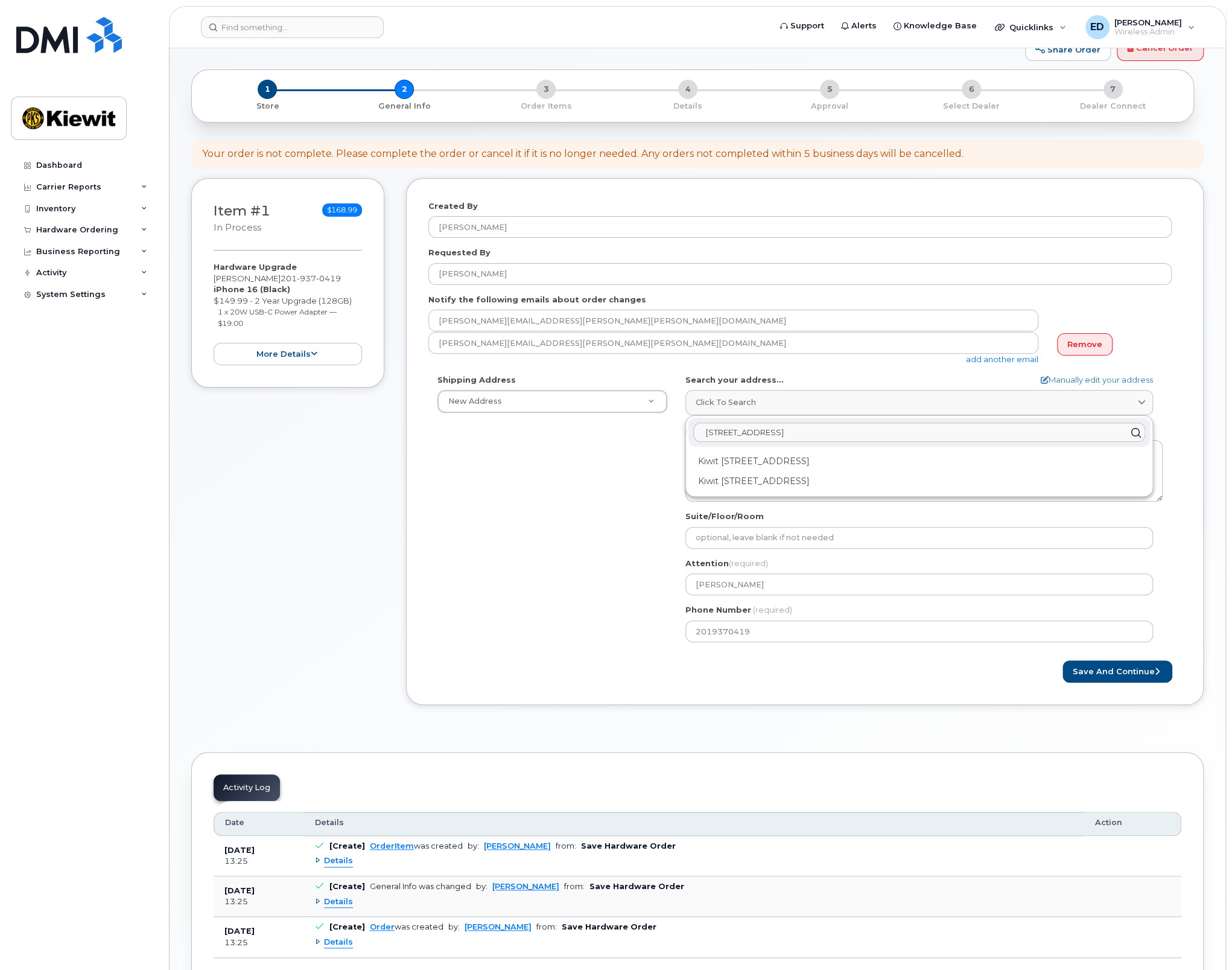
scroll to position [60, 0]
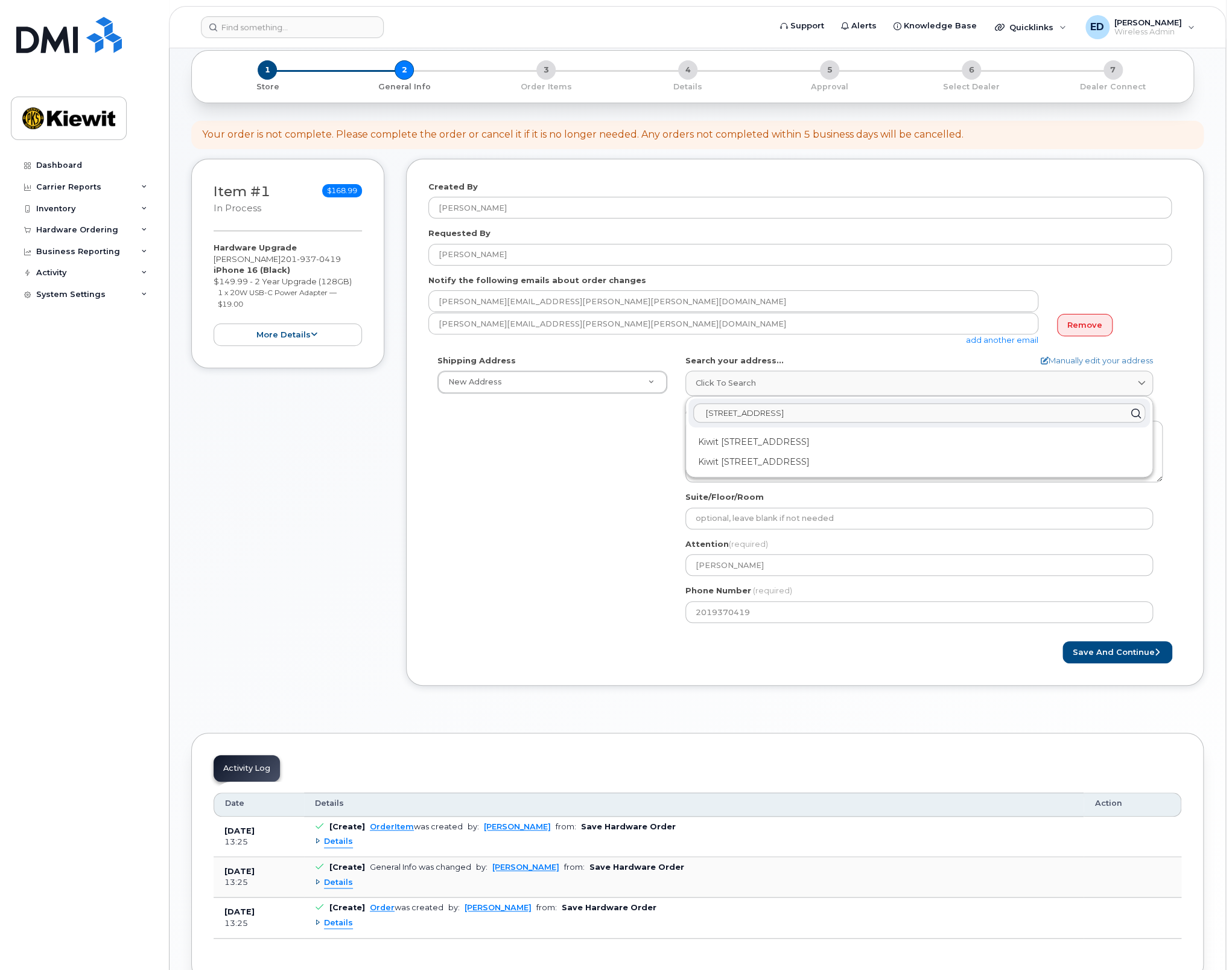
click at [581, 548] on div "Shipping Address New Address New Address NJ Woodcliff Lake Search your address.…" at bounding box center [800, 493] width 743 height 277
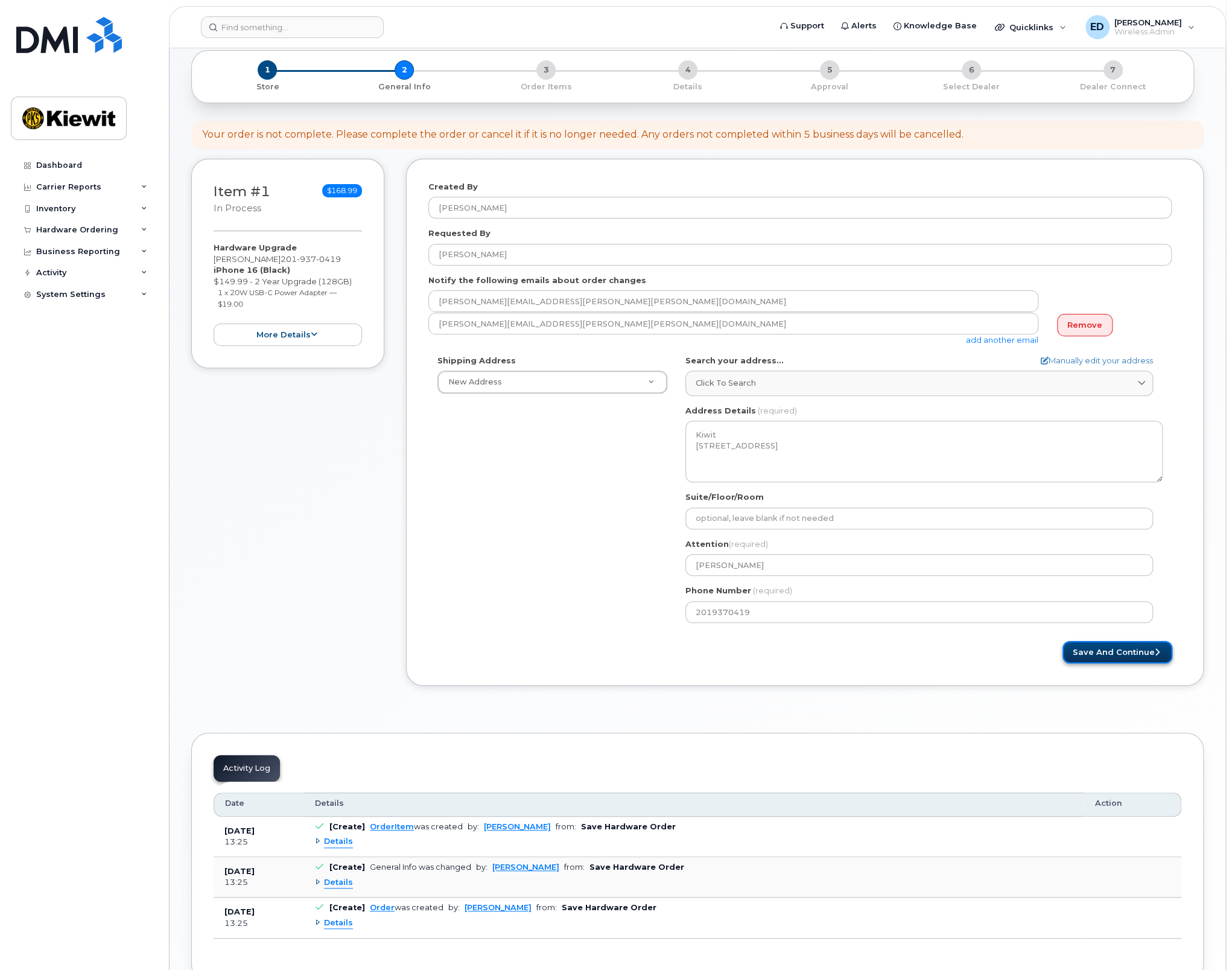
click at [1127, 651] on button "Save and Continue" at bounding box center [1117, 652] width 110 height 22
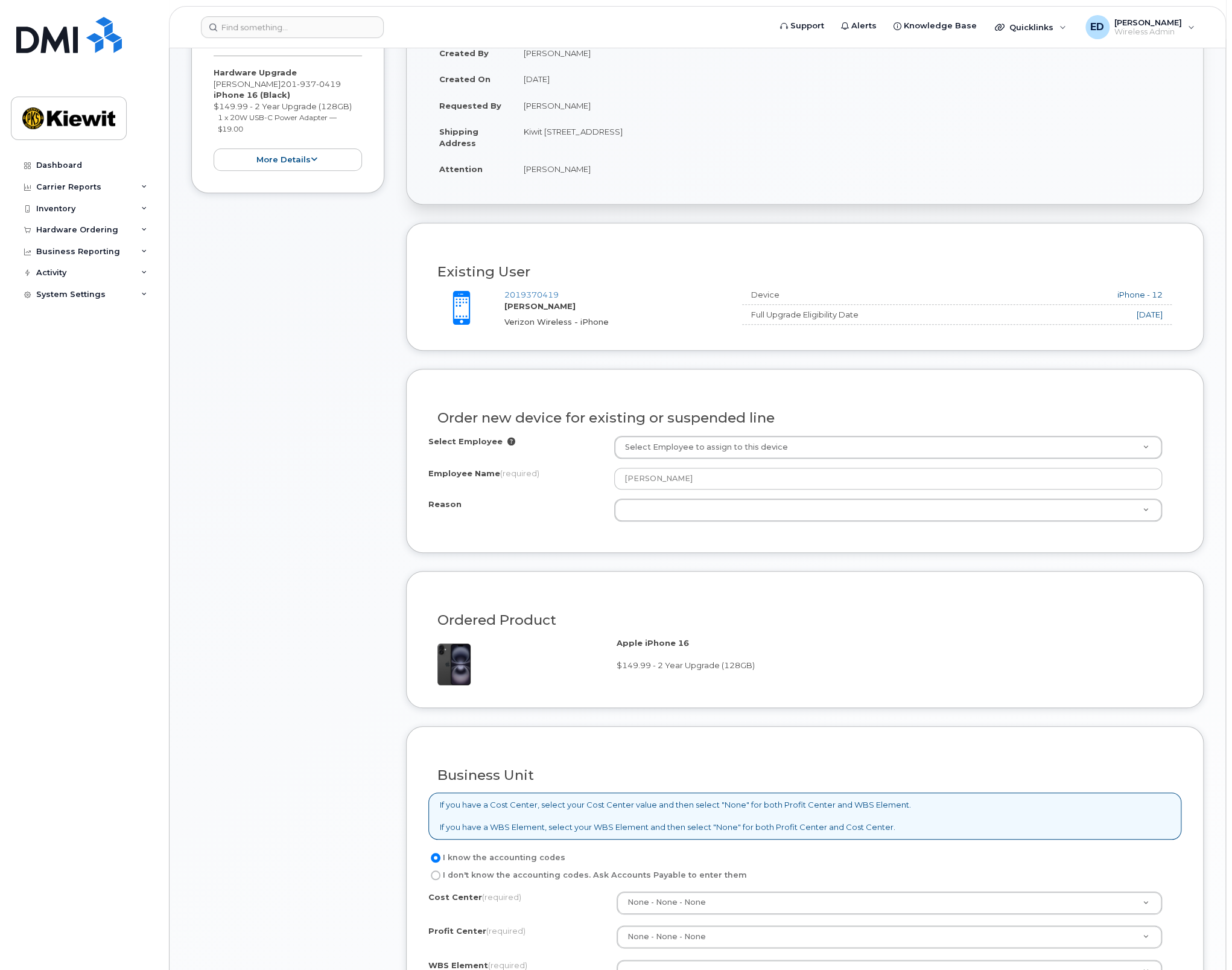
scroll to position [242, 0]
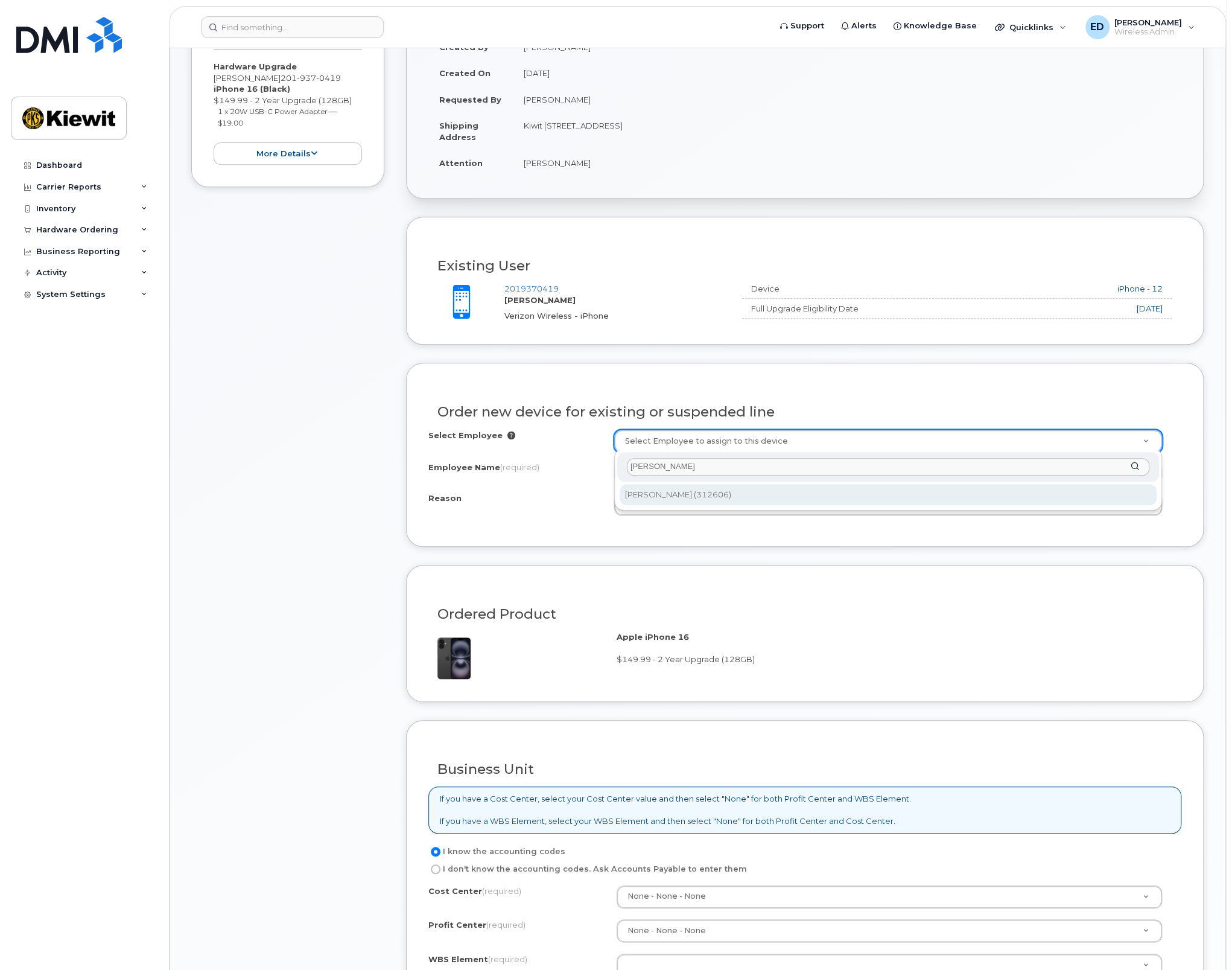
type input "[PERSON_NAME]"
type input "2150246"
select select
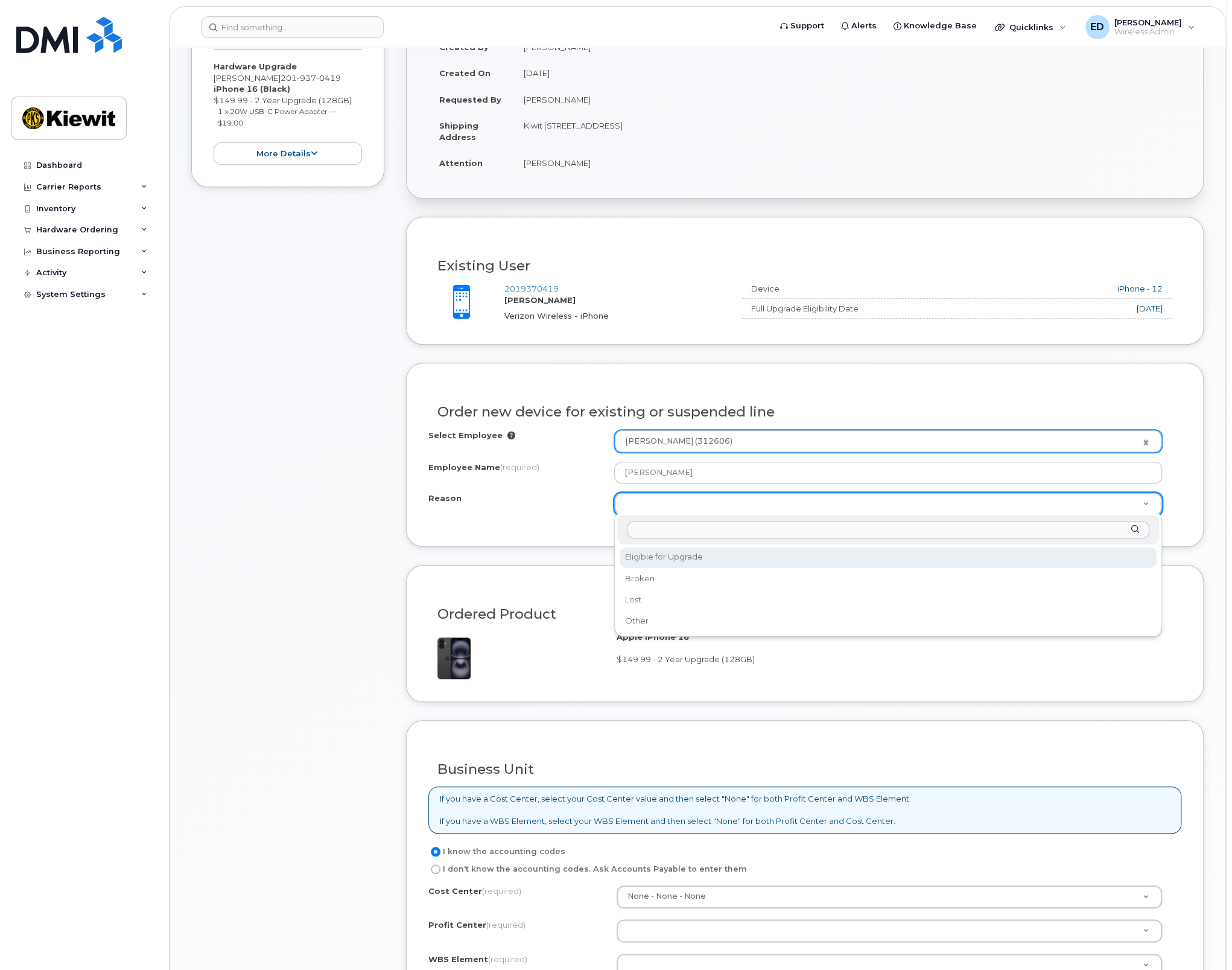
select select "eligible_for_upgrade"
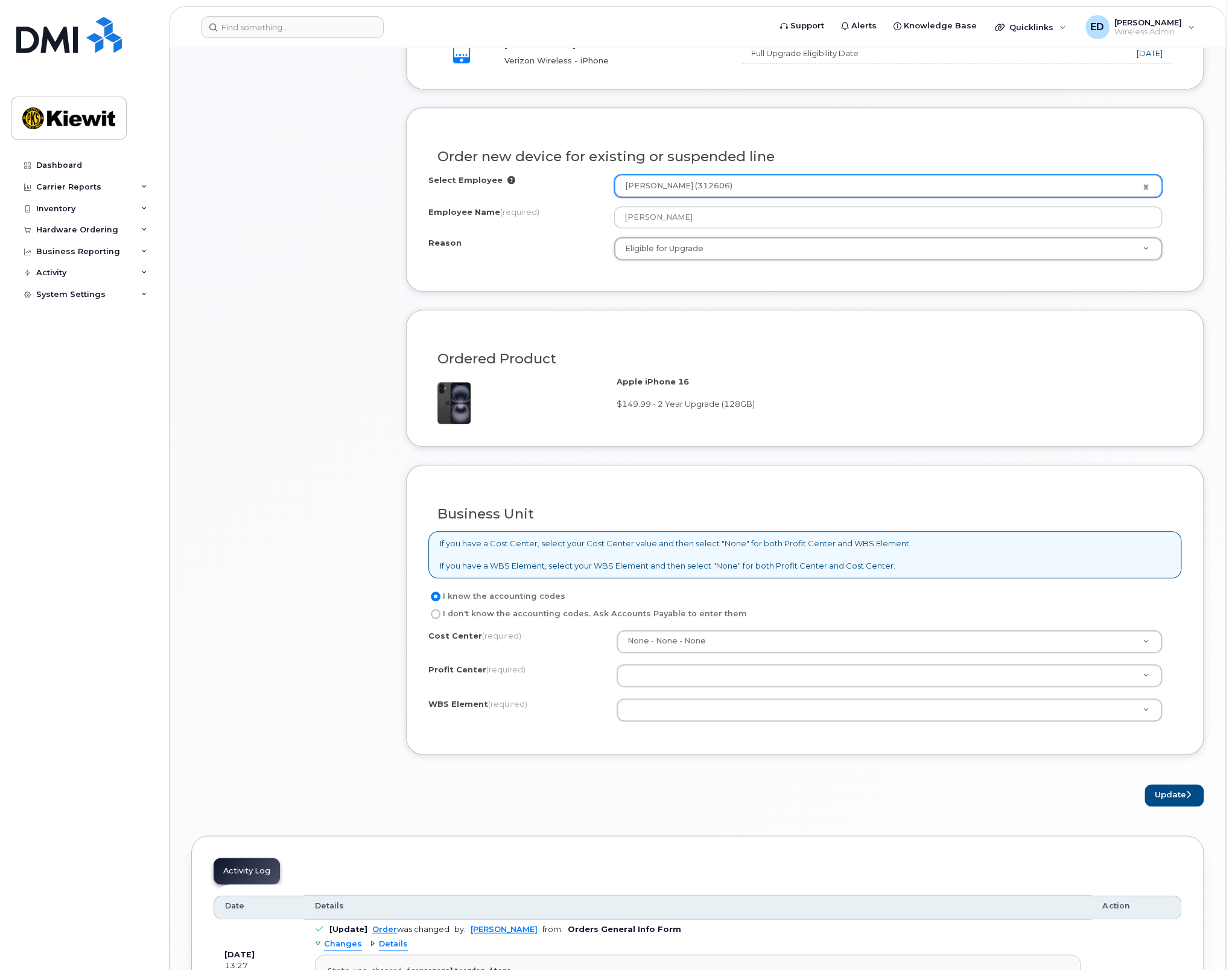
scroll to position [543, 0]
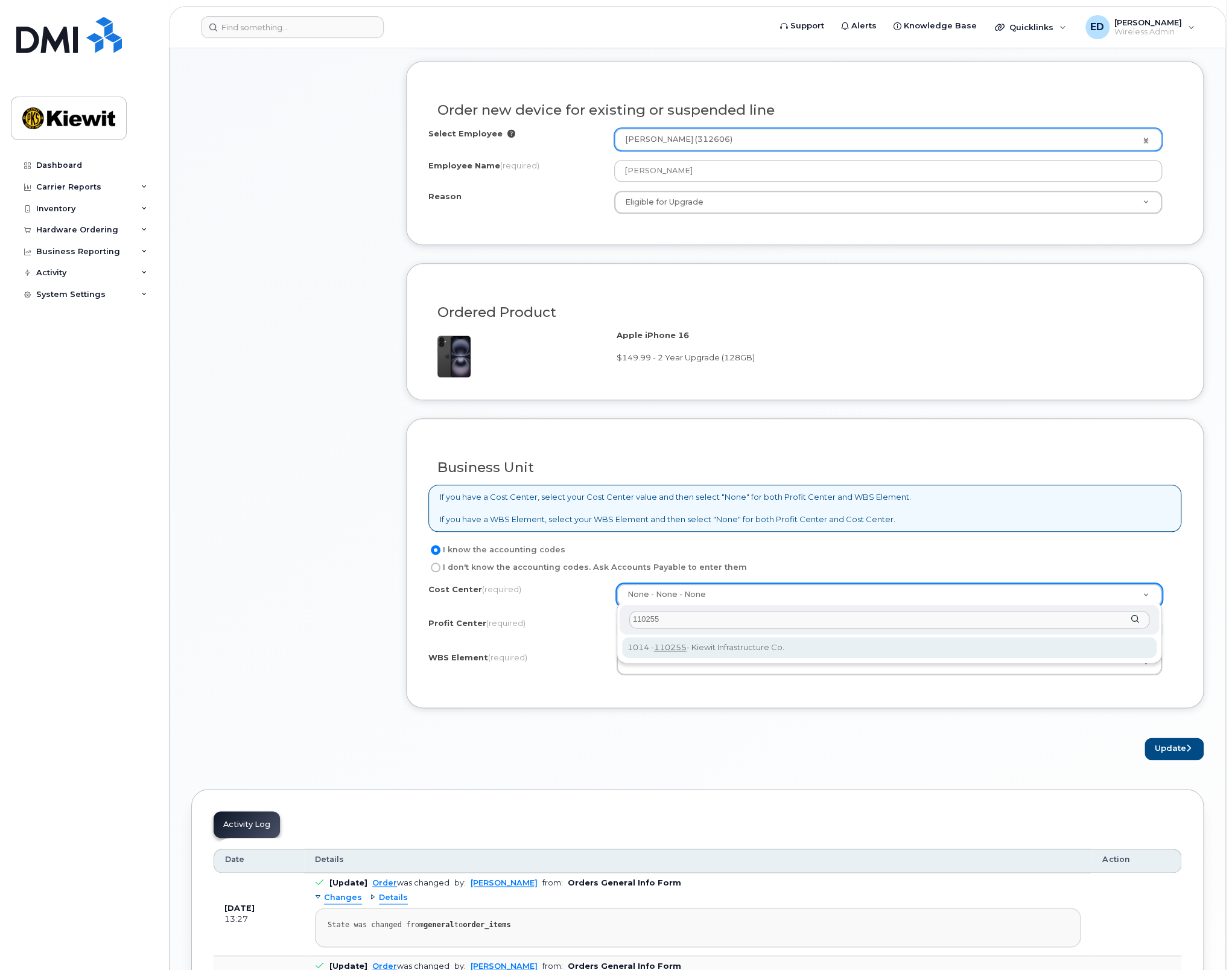
type input "110255"
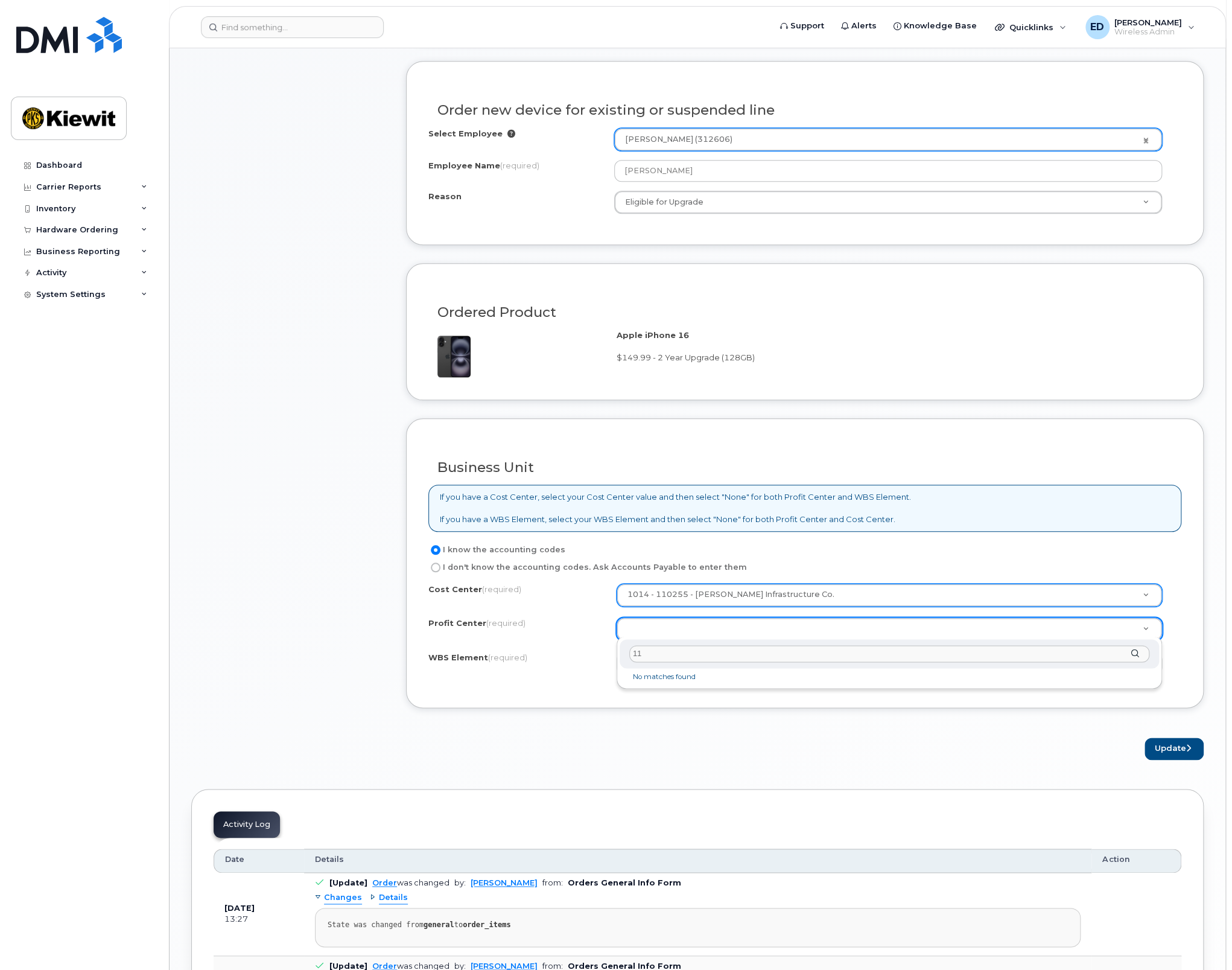
type input "1"
select select "None"
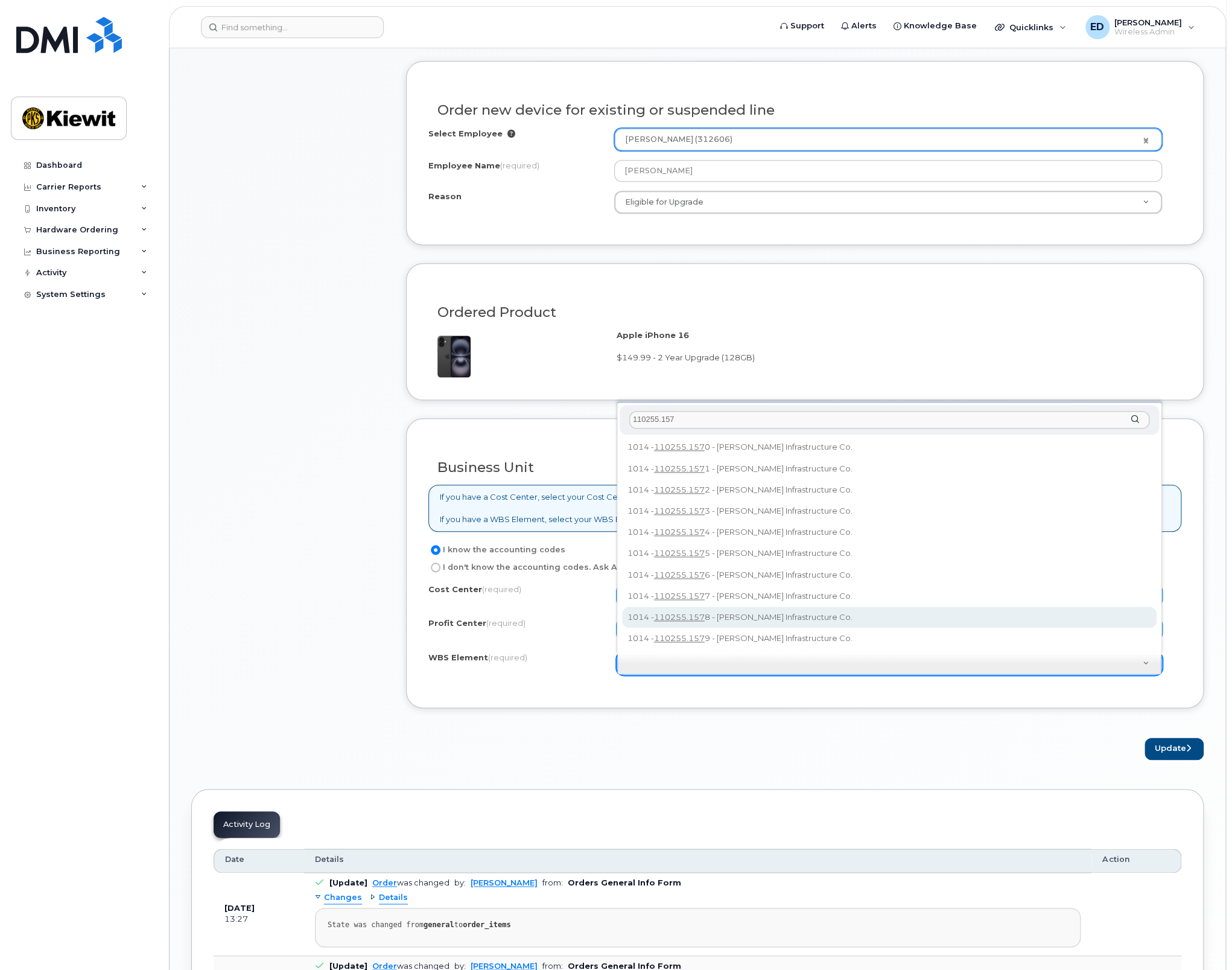
type input "110255.157"
type input "110255.1578"
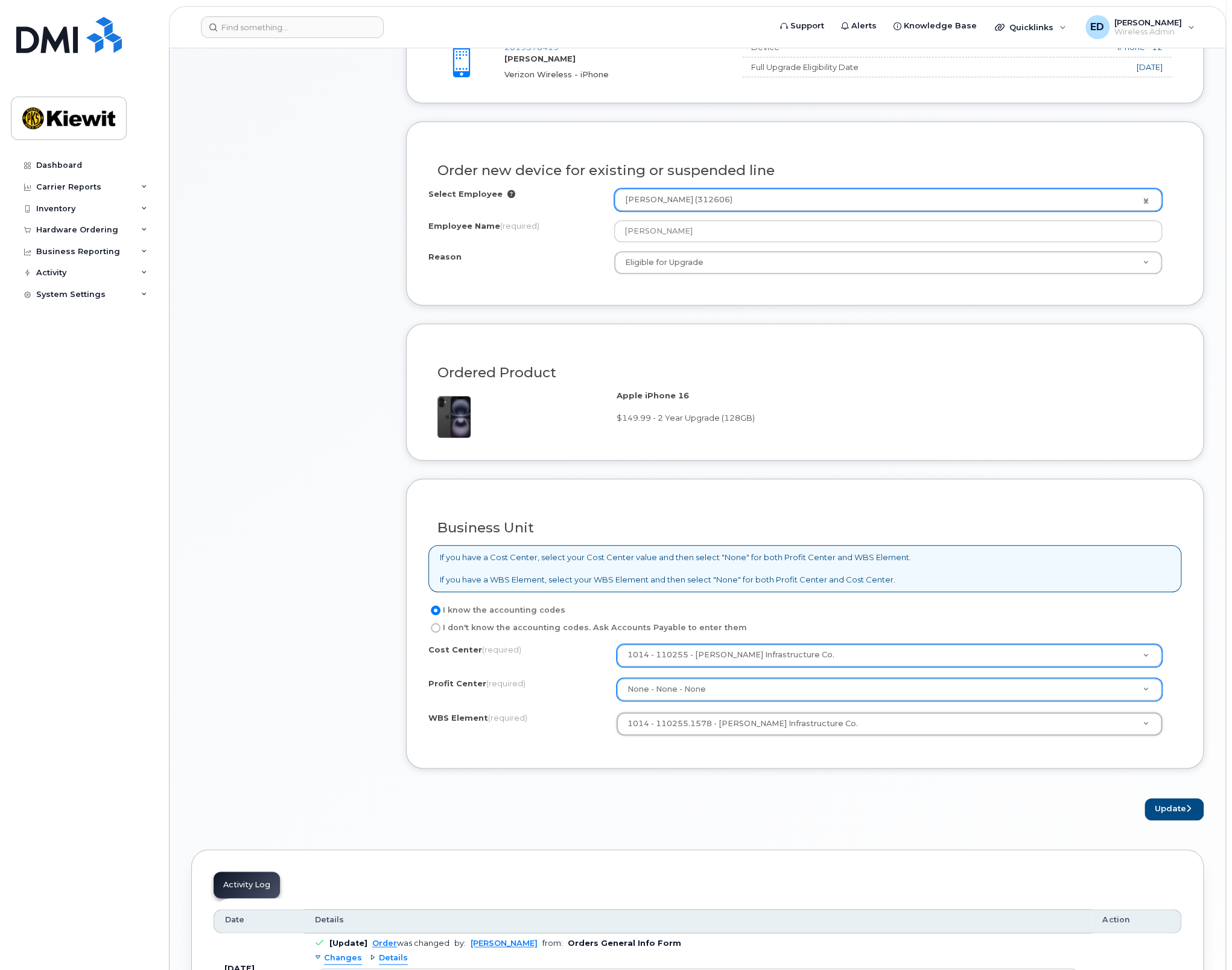
scroll to position [845, 0]
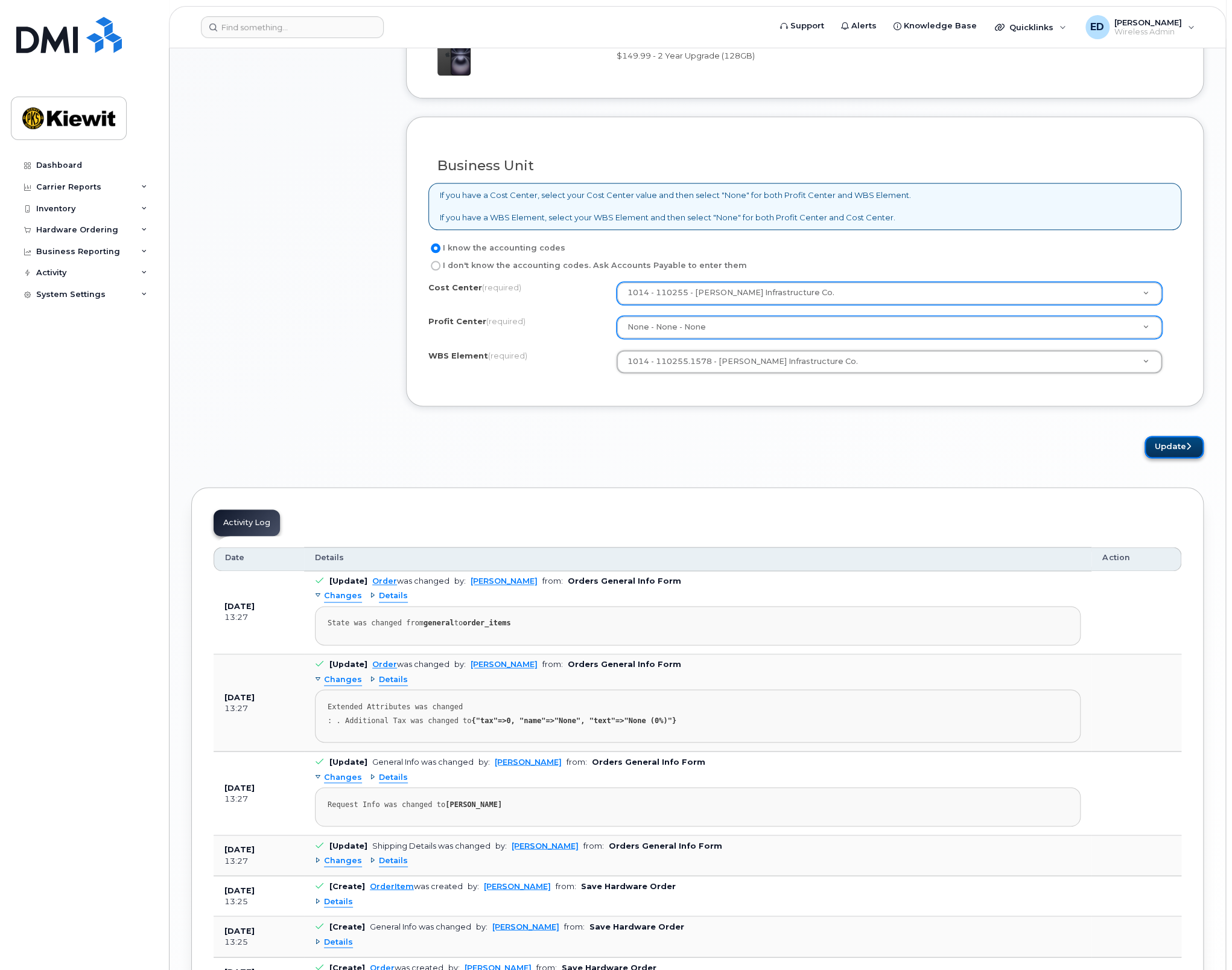
click at [1166, 444] on button "Update" at bounding box center [1174, 447] width 59 height 22
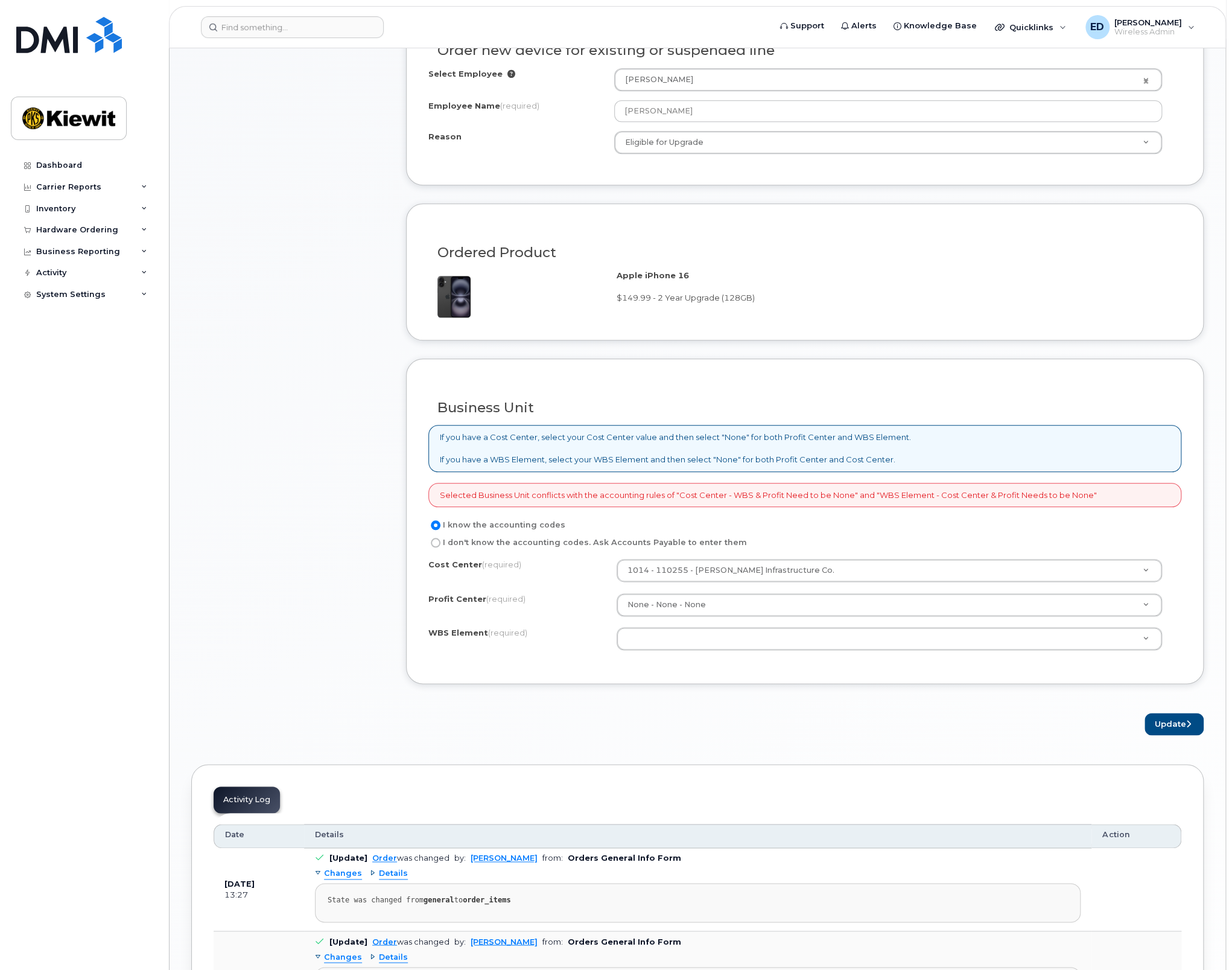
scroll to position [603, 0]
click at [437, 539] on input "I don't know the accounting codes. Ask Accounts Payable to enter them" at bounding box center [435, 542] width 10 height 10
radio input "true"
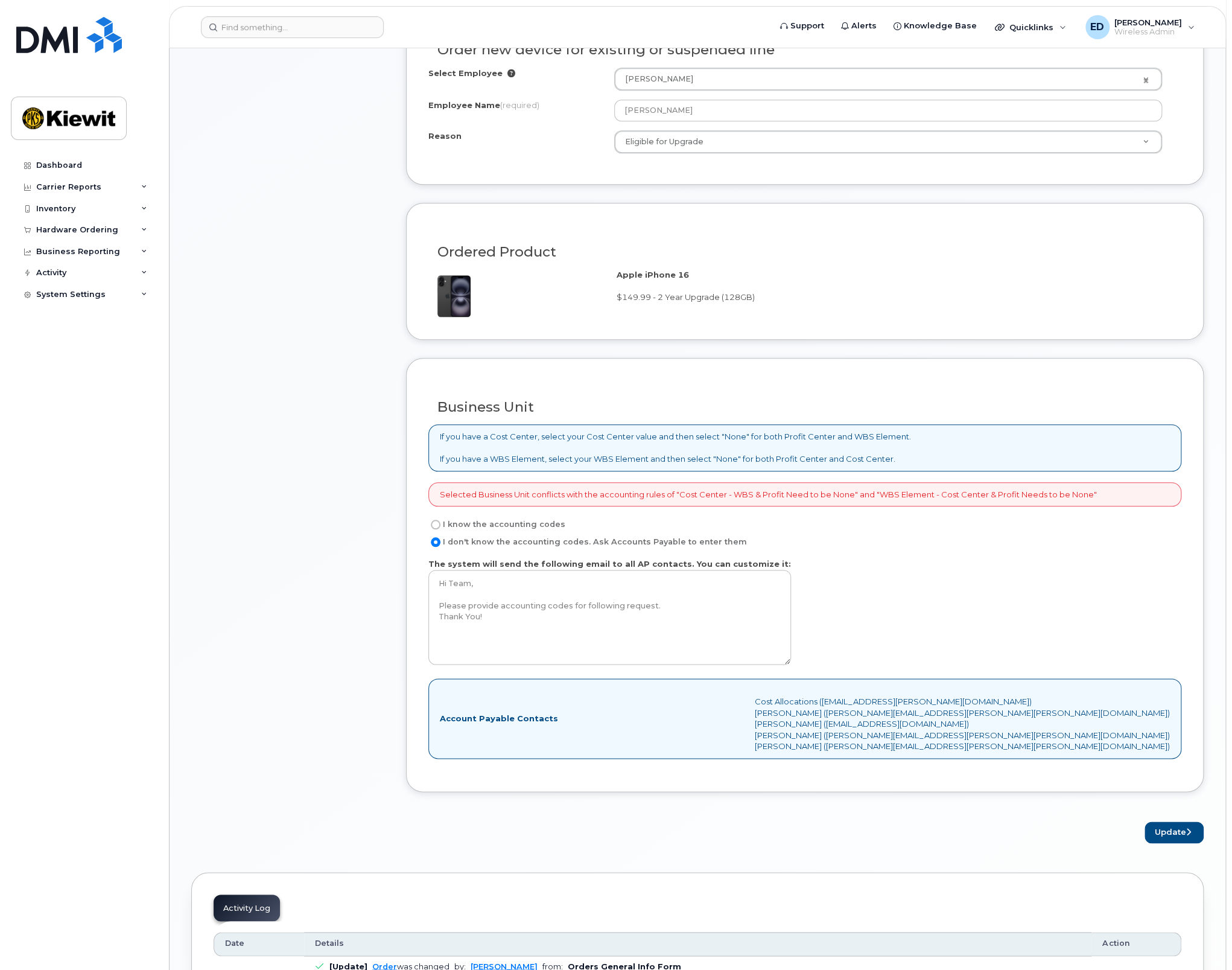
click at [433, 523] on input "I know the accounting codes" at bounding box center [435, 524] width 10 height 10
radio input "true"
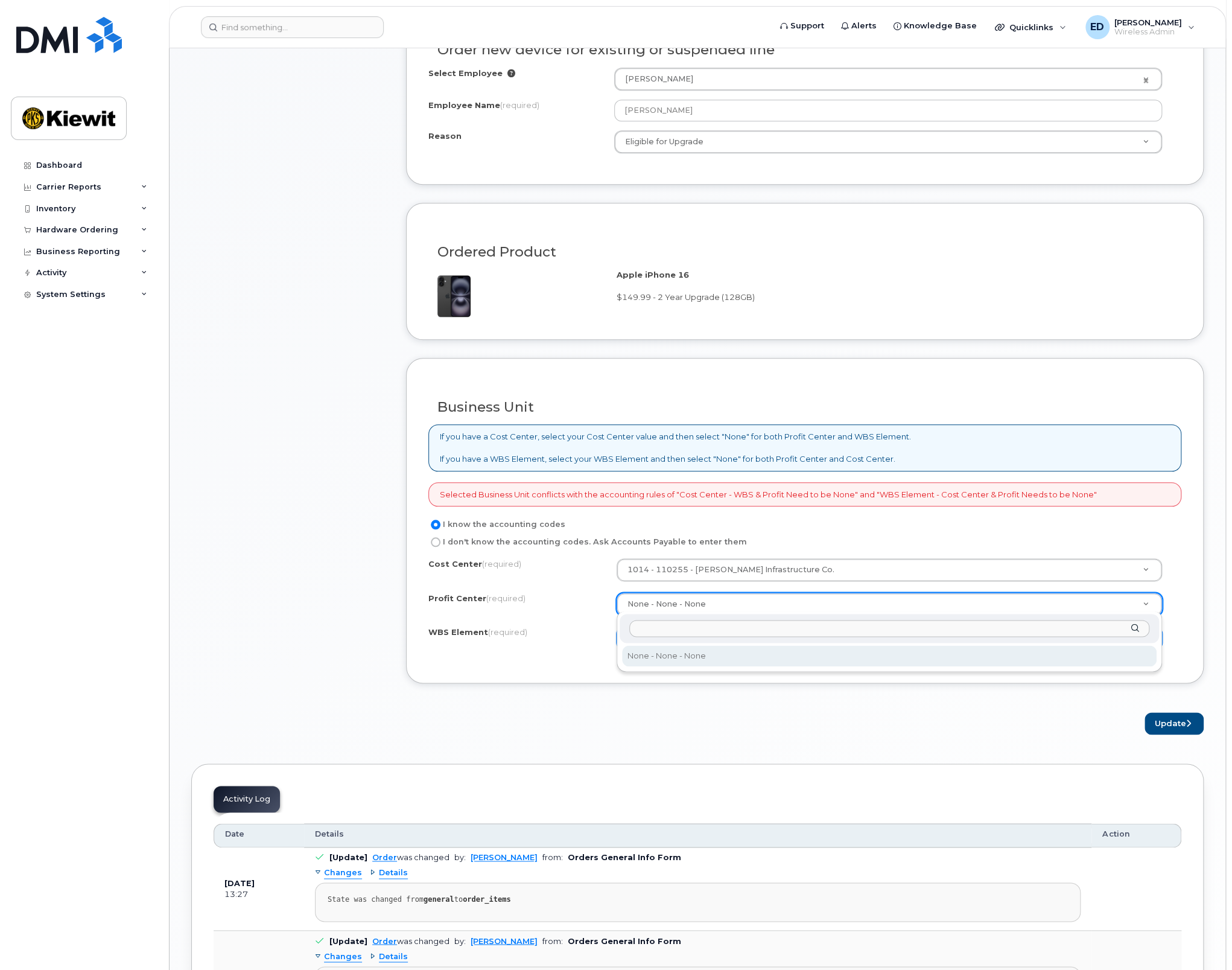
type input "1"
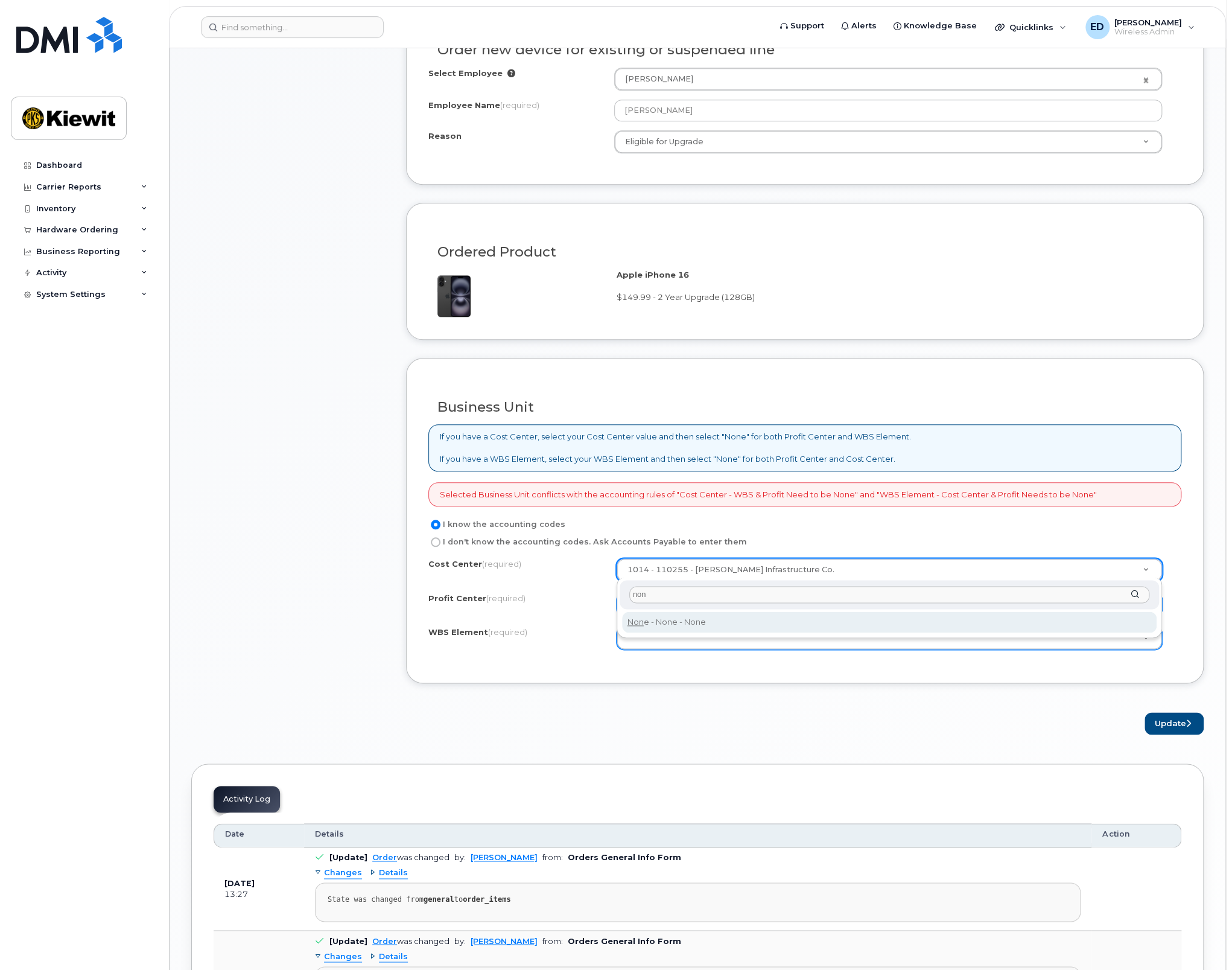
type input "non"
type input "None"
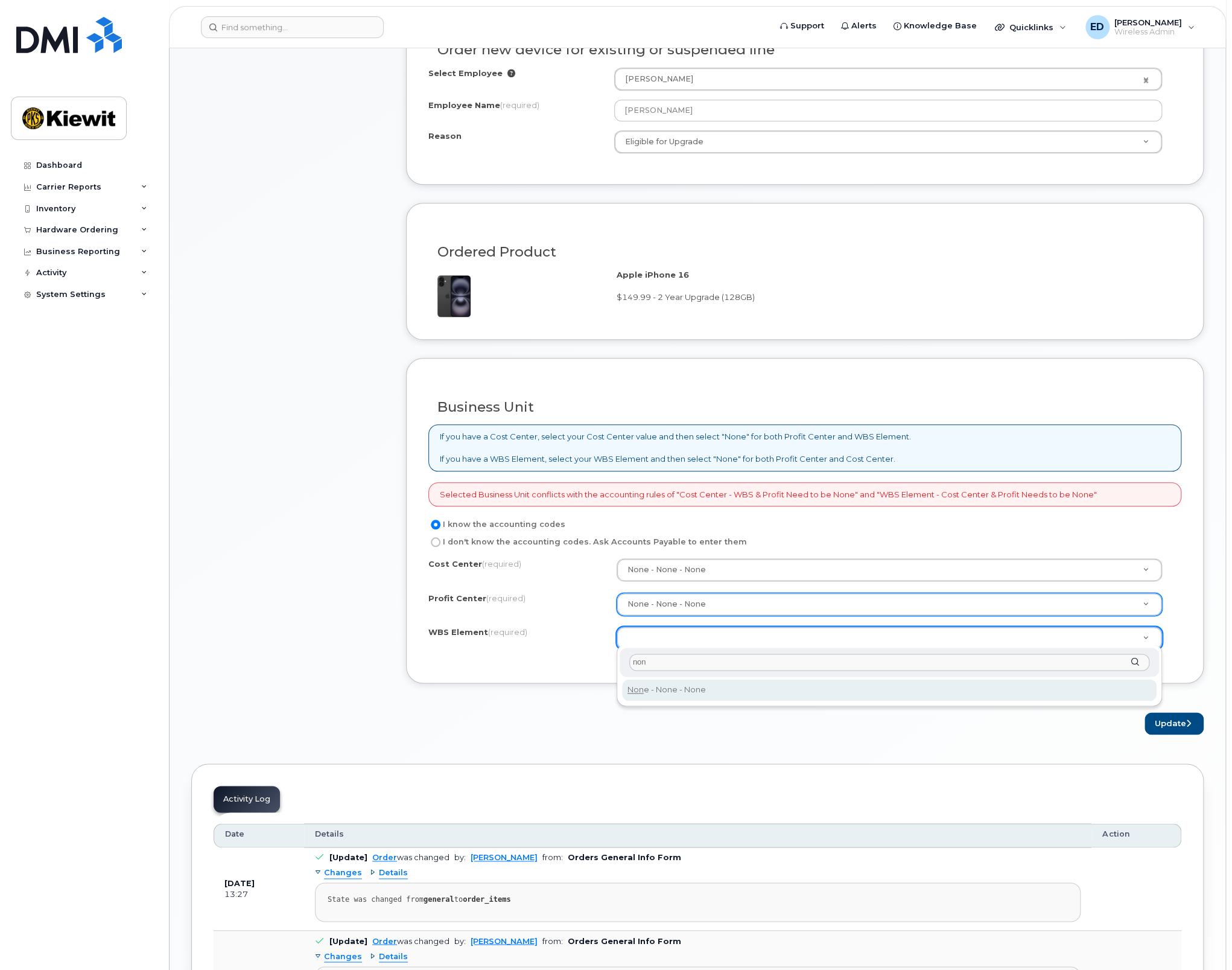
type input "non"
type input "None"
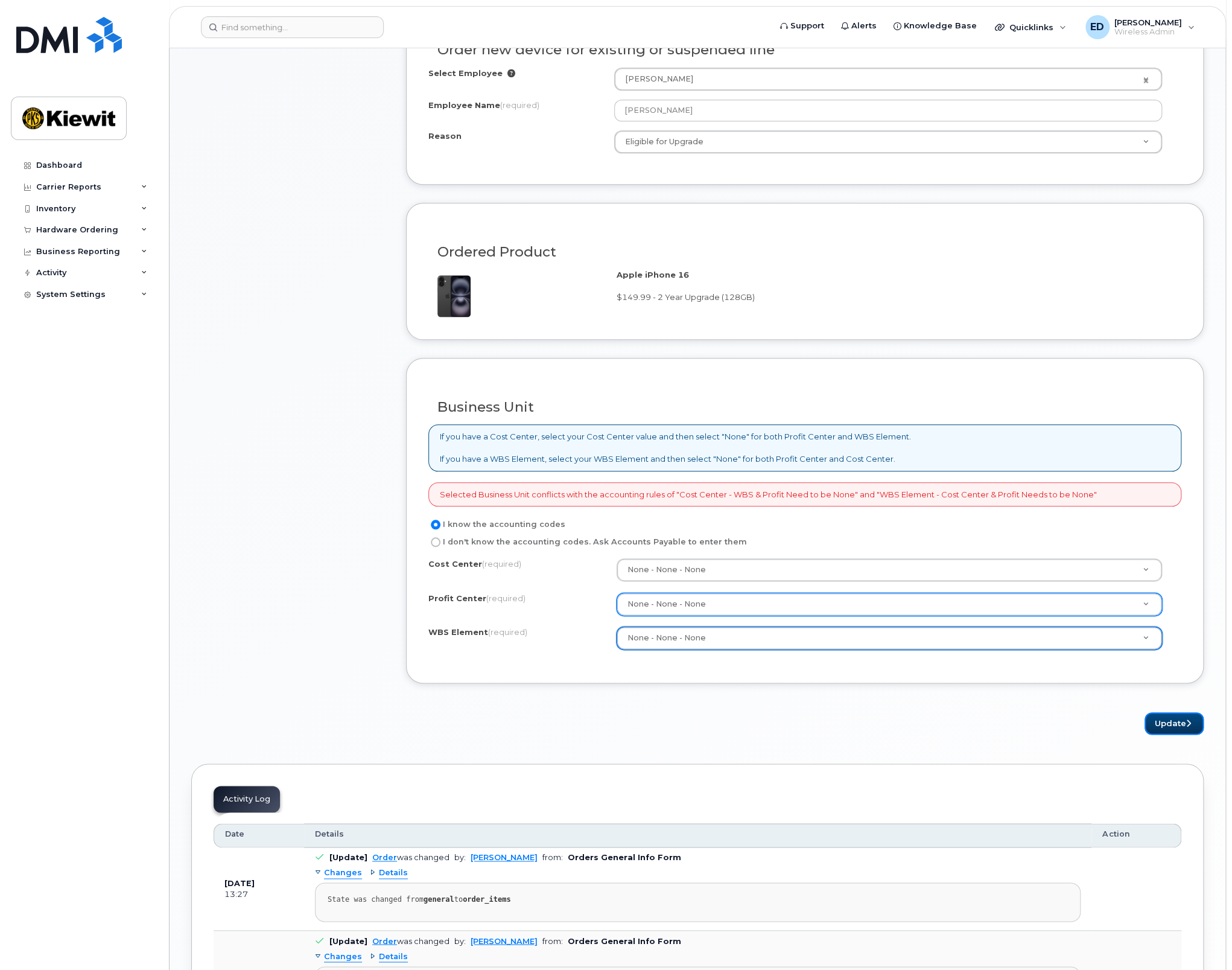
drag, startPoint x: 1182, startPoint y: 714, endPoint x: 538, endPoint y: 767, distance: 646.2
click at [1181, 714] on button "Update" at bounding box center [1174, 723] width 59 height 22
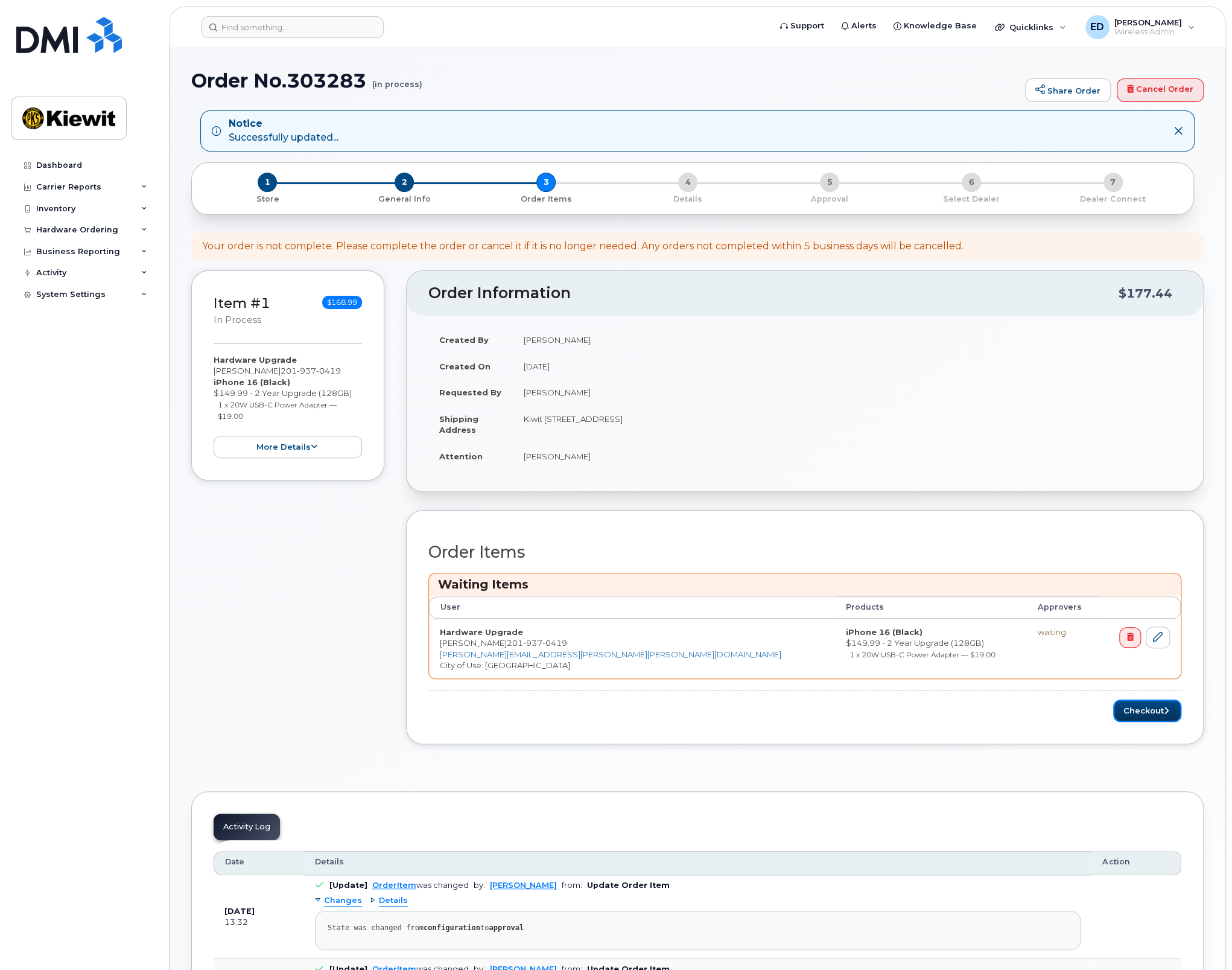
drag, startPoint x: 1152, startPoint y: 711, endPoint x: 606, endPoint y: 593, distance: 558.6
click at [1152, 711] on button "Checkout" at bounding box center [1147, 711] width 68 height 22
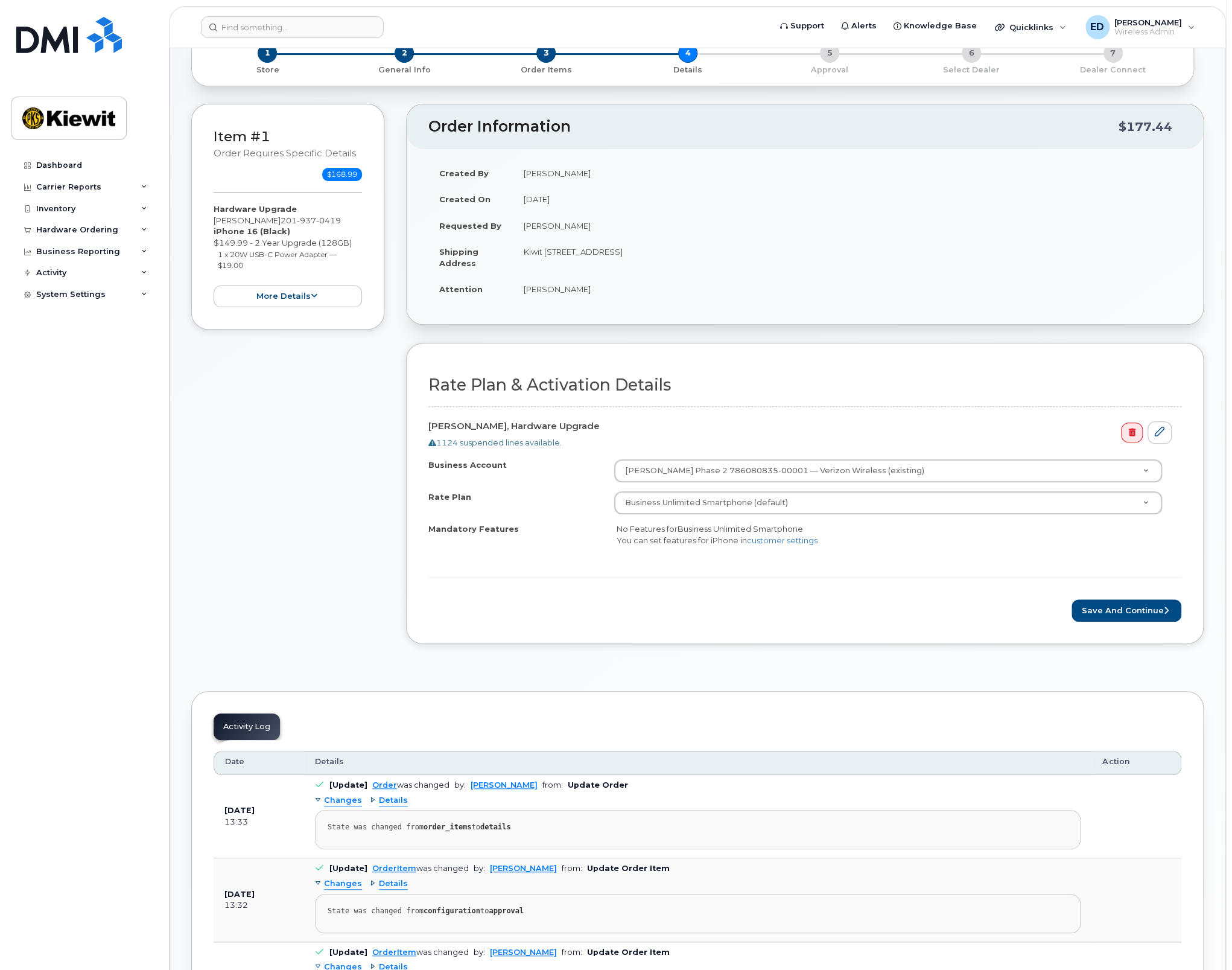
scroll to position [181, 0]
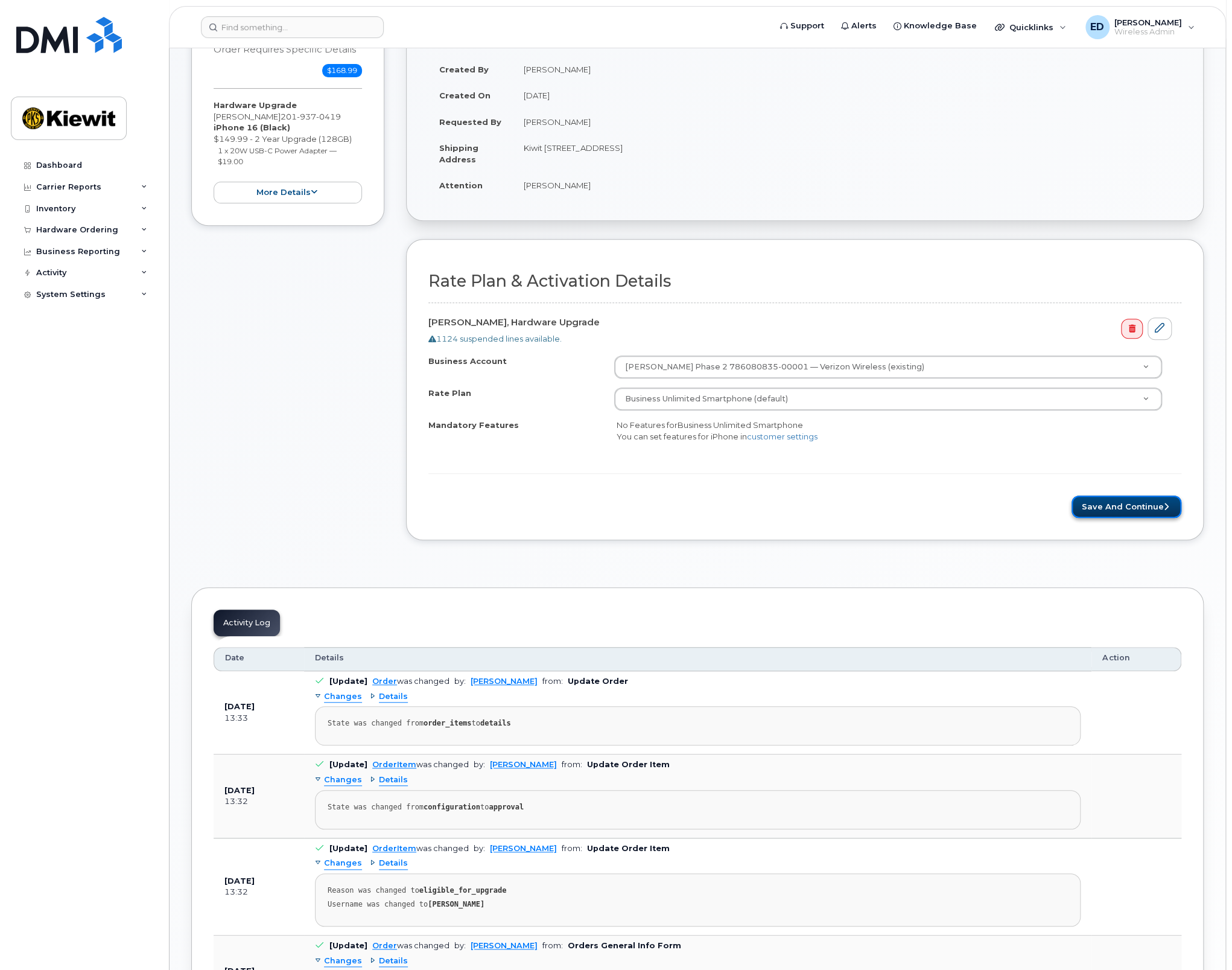
click at [1100, 509] on button "Save and Continue" at bounding box center [1126, 506] width 110 height 22
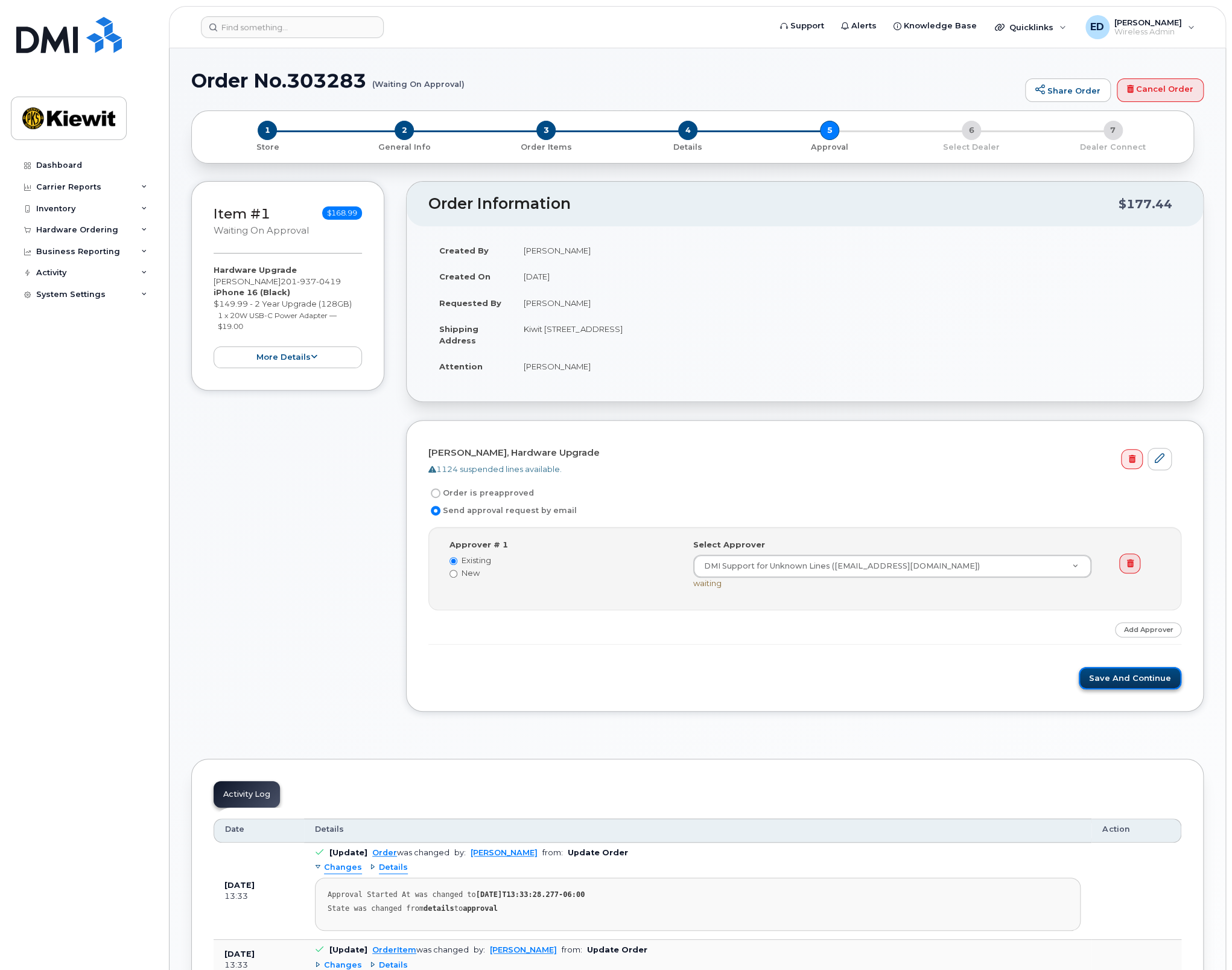
click at [1117, 678] on button "Save and Continue" at bounding box center [1130, 678] width 103 height 22
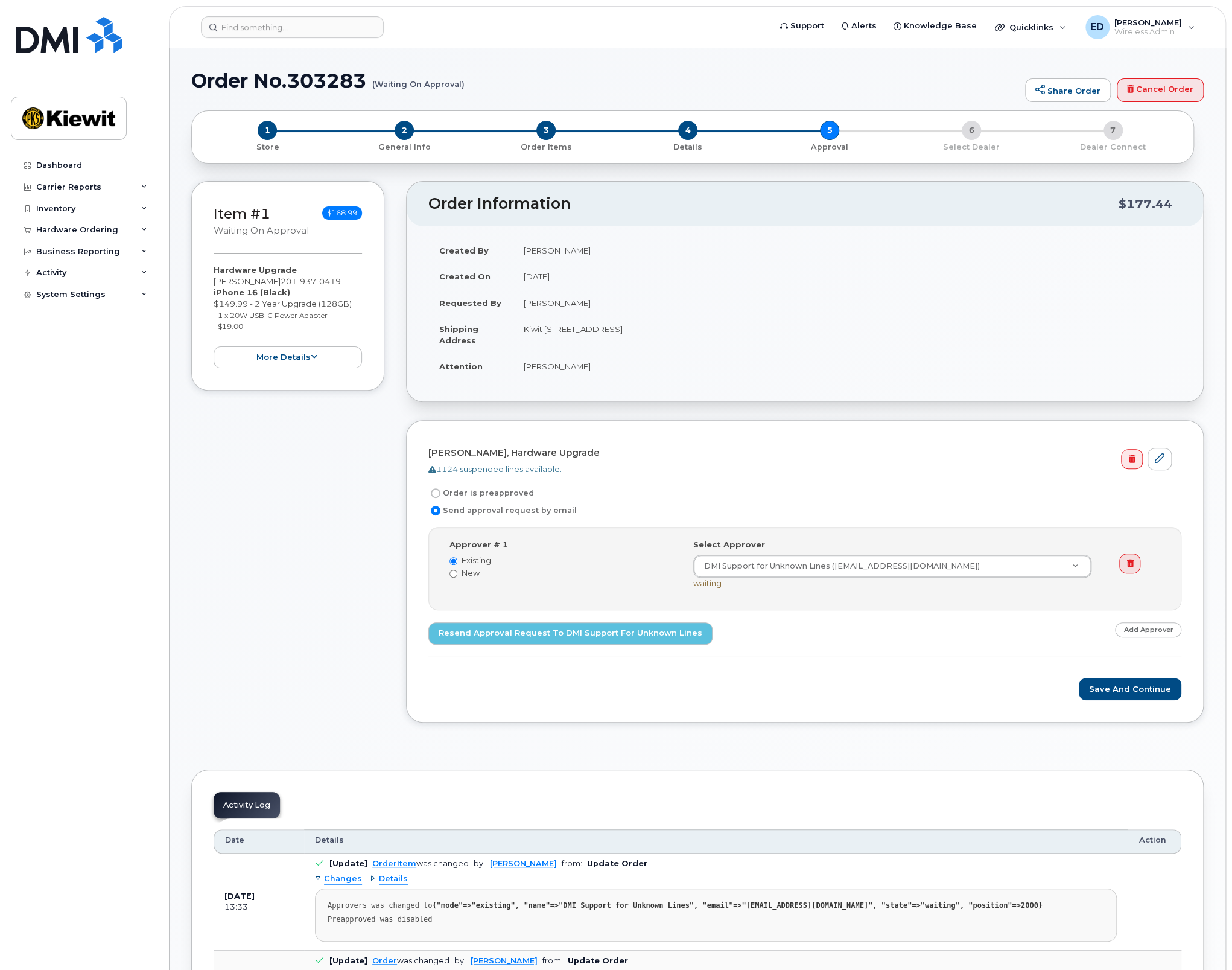
click at [437, 492] on input "Order is preapproved" at bounding box center [435, 493] width 10 height 10
radio input "true"
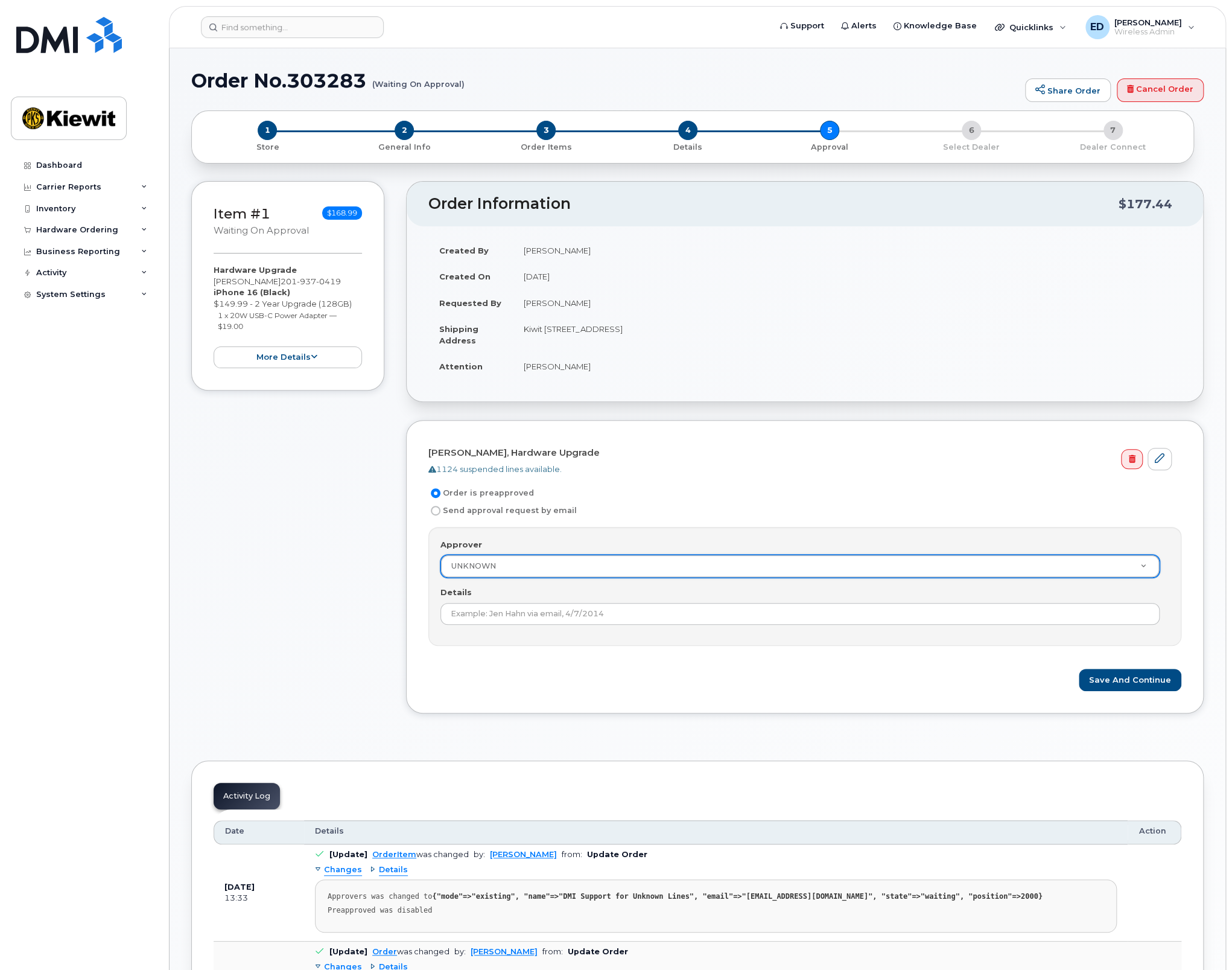
drag, startPoint x: 403, startPoint y: 546, endPoint x: 426, endPoint y: 526, distance: 30.5
click at [432, 507] on input "Send approval request by email" at bounding box center [435, 510] width 10 height 10
radio input "true"
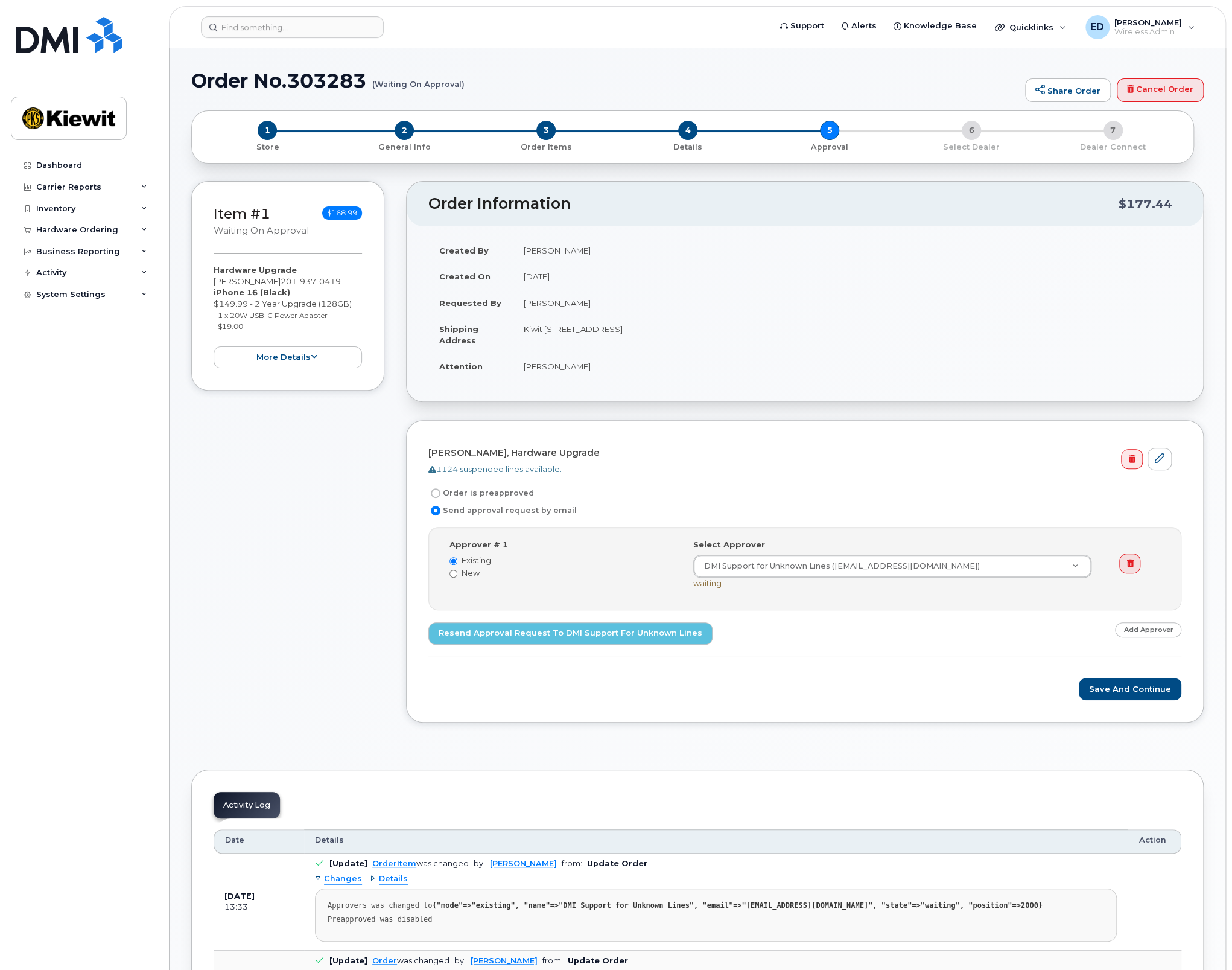
click at [434, 673] on form "[PERSON_NAME], Hardware Upgrade 1124 suspended lines available. Order is preapp…" at bounding box center [805, 571] width 753 height 258
click at [1139, 695] on button "Save and Continue" at bounding box center [1130, 689] width 103 height 22
type input "p"
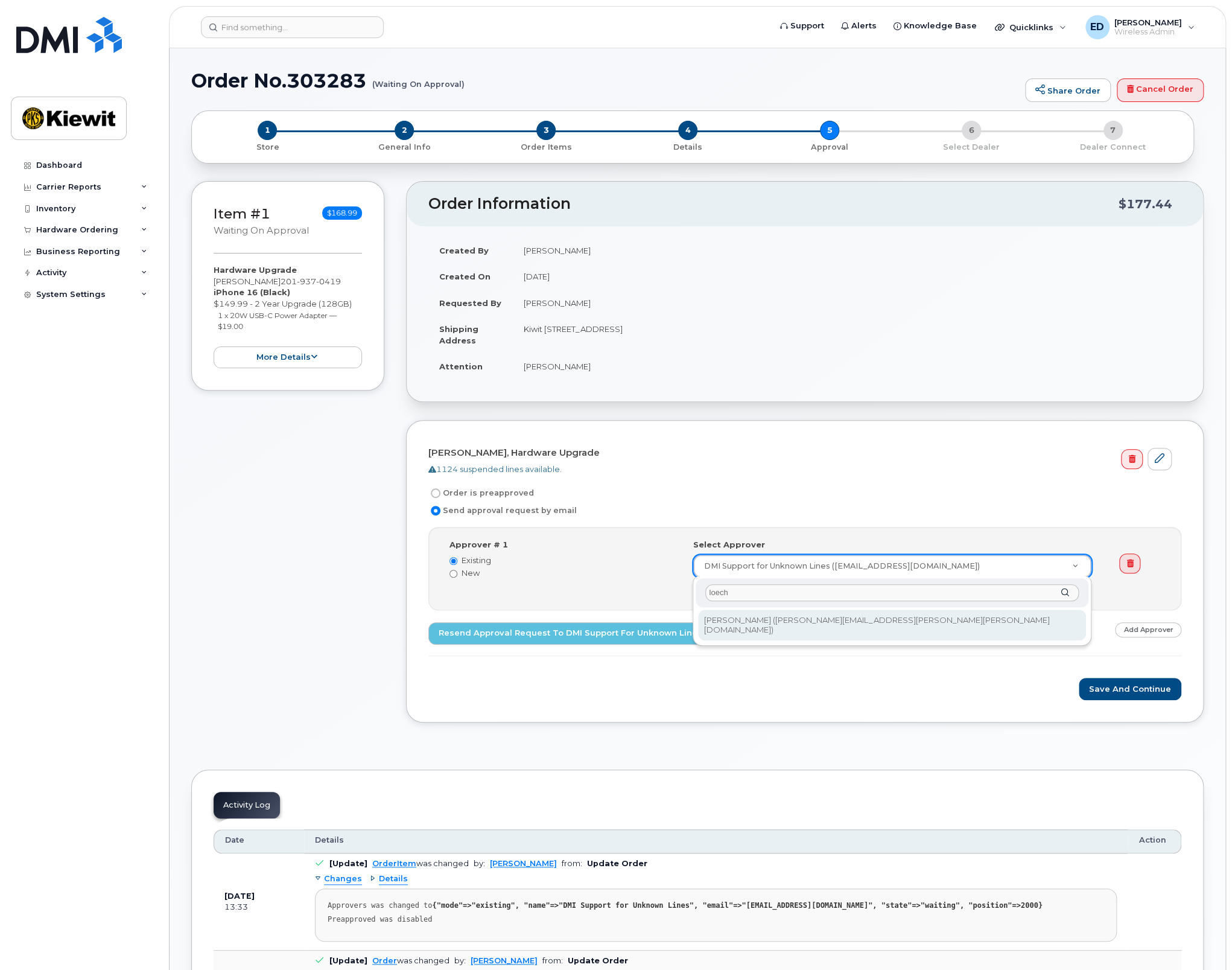
type input "loech"
type input "2150655"
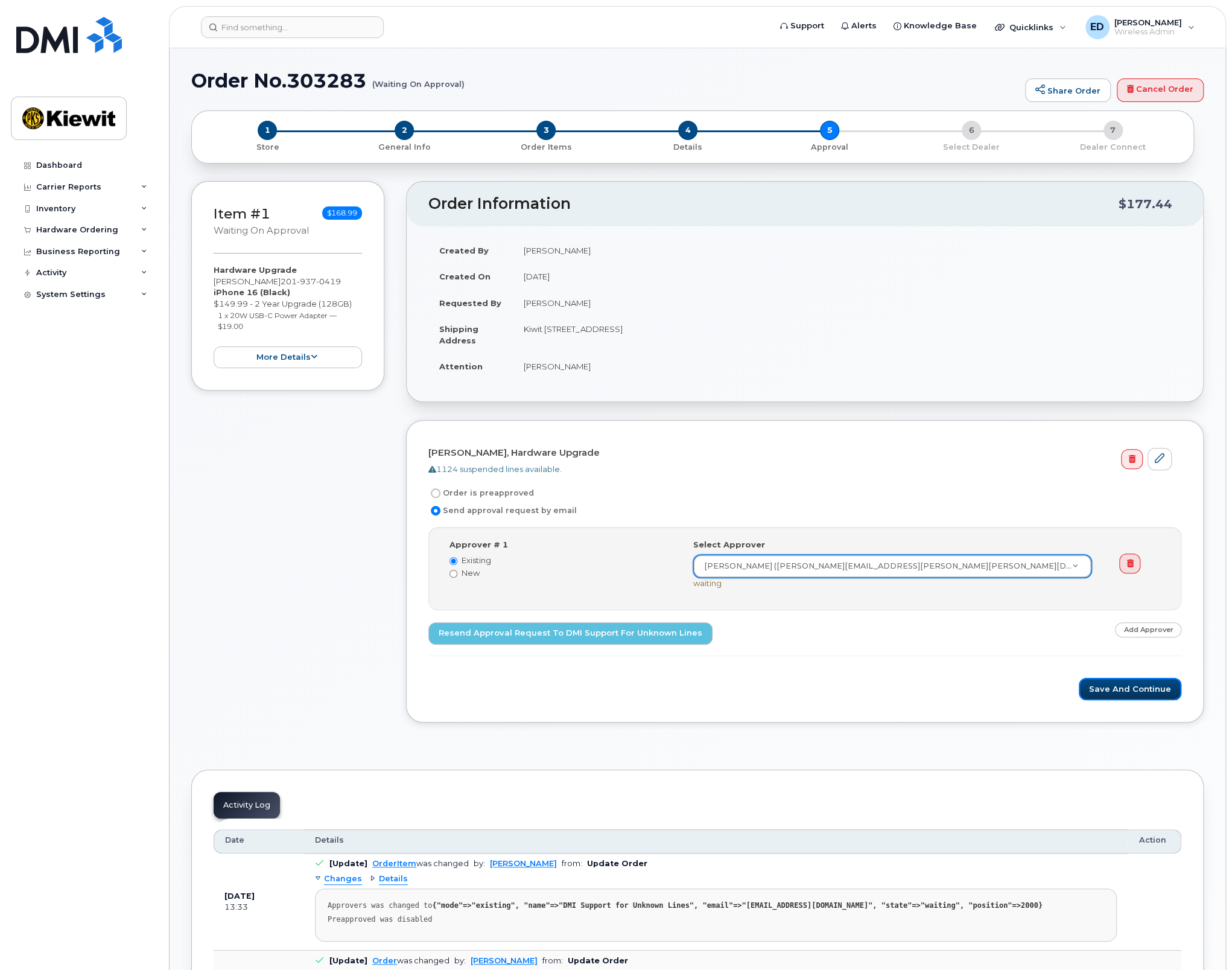
drag, startPoint x: 1096, startPoint y: 685, endPoint x: 664, endPoint y: 669, distance: 432.3
click at [1095, 686] on button "Save and Continue" at bounding box center [1130, 689] width 103 height 22
